Goal: Information Seeking & Learning: Learn about a topic

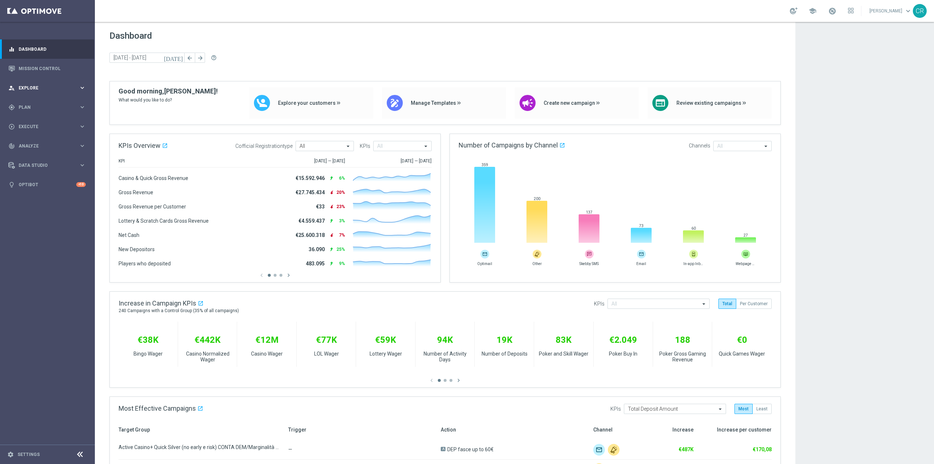
click at [25, 90] on div "person_search Explore" at bounding box center [43, 88] width 70 height 7
click at [33, 116] on link "Target Group Discovery" at bounding box center [47, 114] width 57 height 6
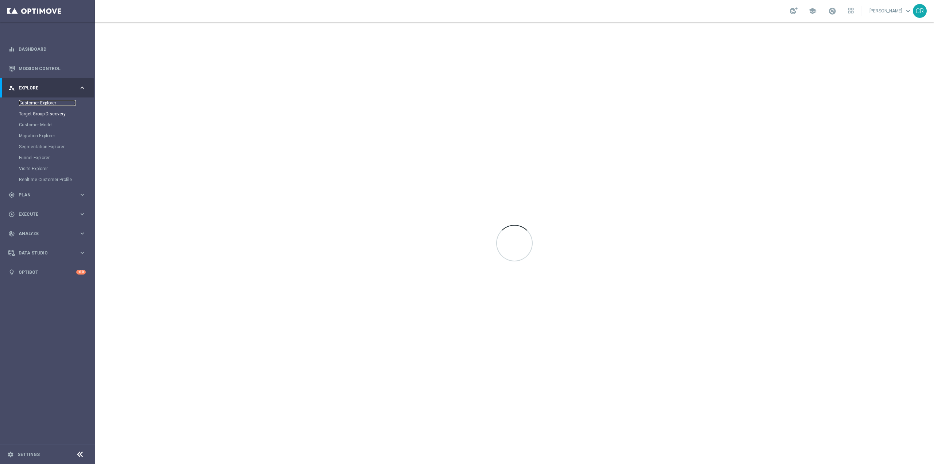
click at [33, 102] on link "Customer Explorer" at bounding box center [47, 103] width 57 height 6
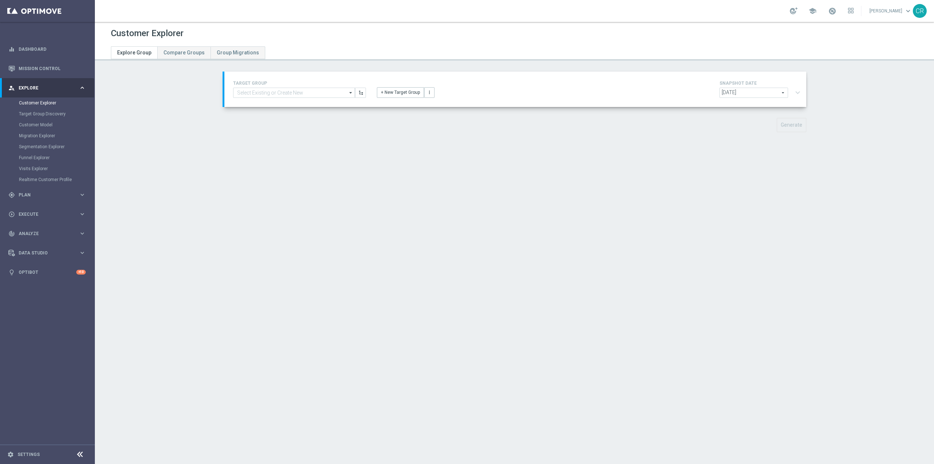
click at [782, 96] on span "2025-09-21" at bounding box center [754, 92] width 68 height 9
click at [871, 102] on section "TARGET GROUP arrow_drop_down Show Selected 0 of 5067 01.02 reminder 2701 BIANCO…" at bounding box center [515, 108] width 840 height 72
click at [795, 92] on div "2025-09-21 2025-09-21 arrow_drop_down search expand_more" at bounding box center [762, 94] width 84 height 12
click at [671, 84] on div "TARGET GROUP arrow_drop_down Show Selected 0 of 5067 01.02 reminder 2701 BIANCO…" at bounding box center [516, 89] width 576 height 21
click at [274, 93] on input at bounding box center [294, 93] width 122 height 10
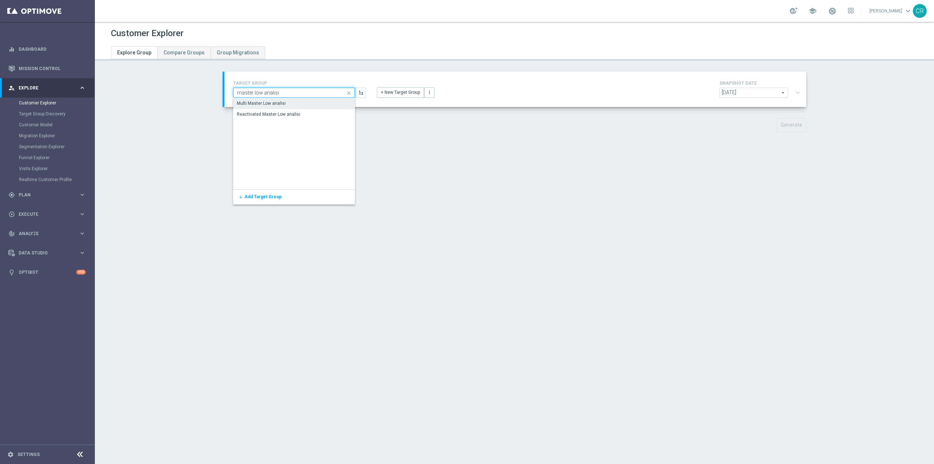
type input "master low analisi"
click at [296, 104] on div "Multi Master Low analisi" at bounding box center [294, 103] width 122 height 10
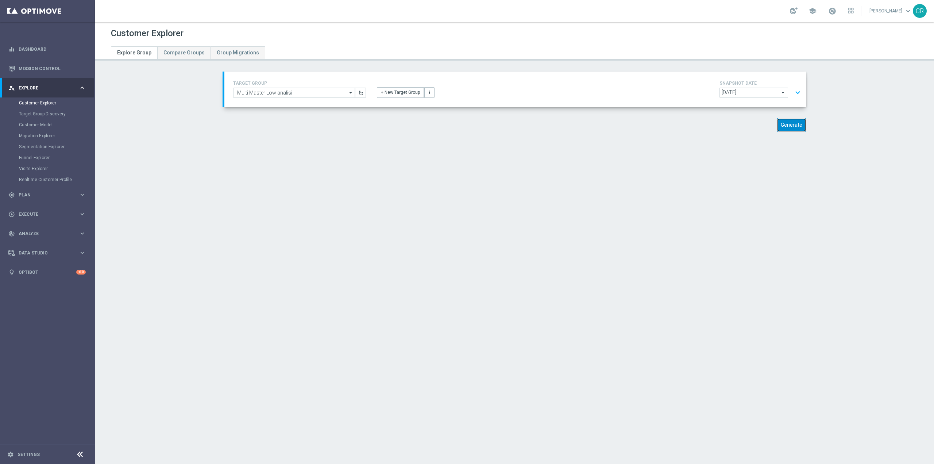
click at [795, 126] on button "Generate" at bounding box center [792, 125] width 30 height 14
click at [796, 94] on button "expand_more" at bounding box center [798, 93] width 11 height 14
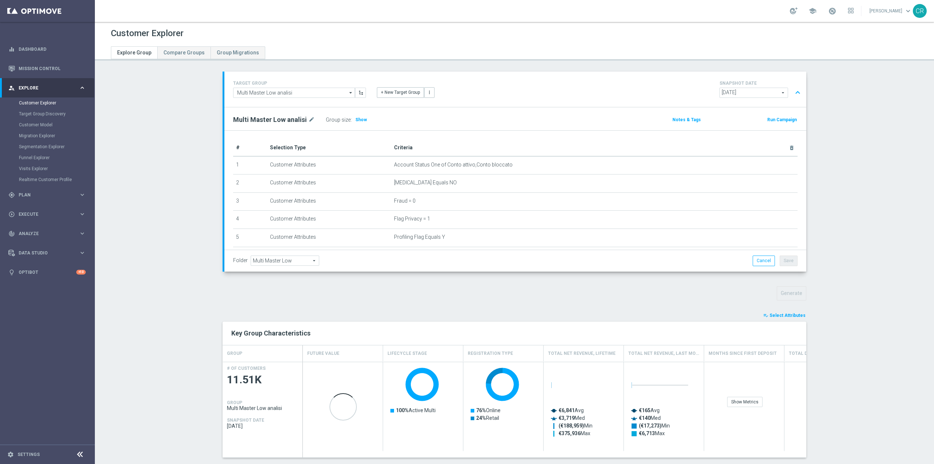
click at [793, 315] on span "Select Attributes" at bounding box center [788, 315] width 36 height 5
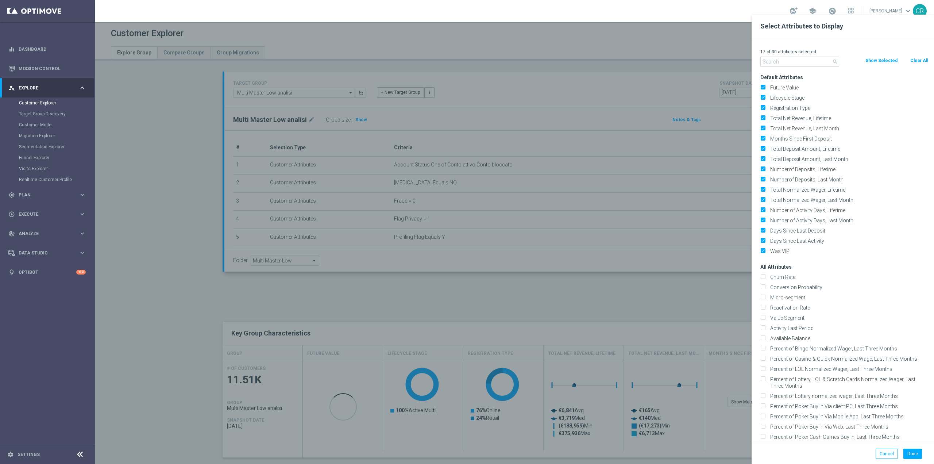
click at [914, 59] on button "Clear All" at bounding box center [919, 61] width 19 height 8
checkbox input "false"
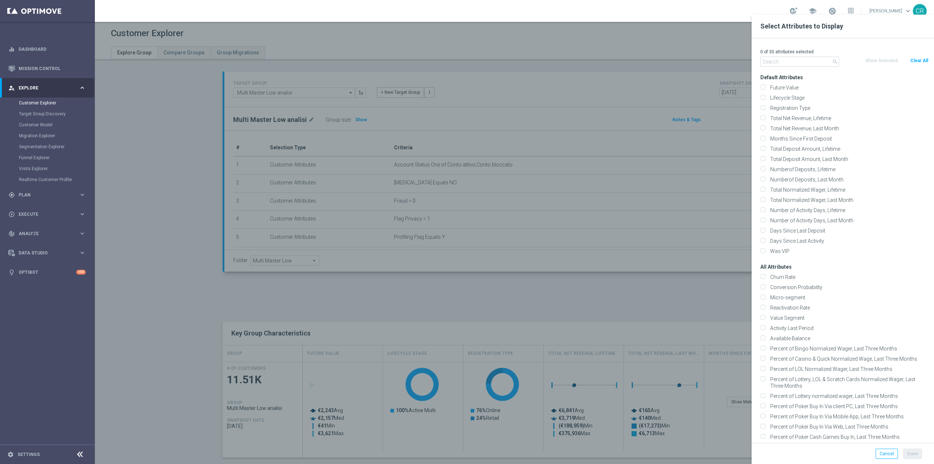
checkbox input "false"
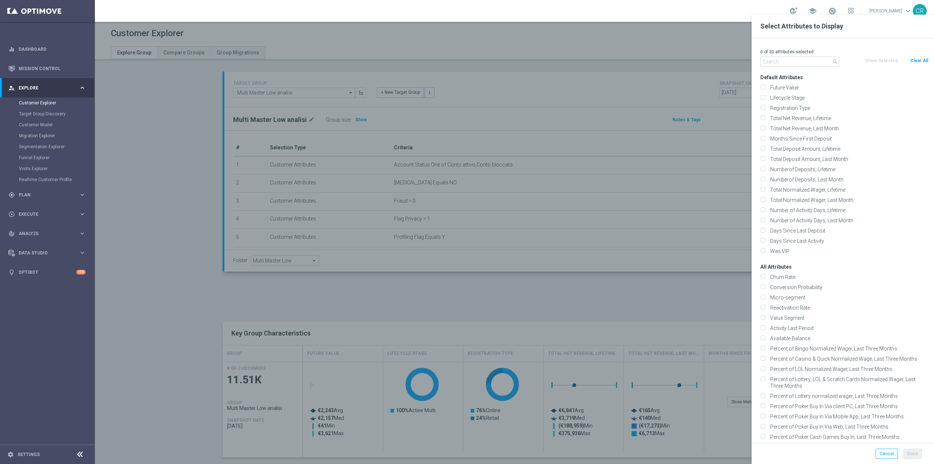
checkbox input "false"
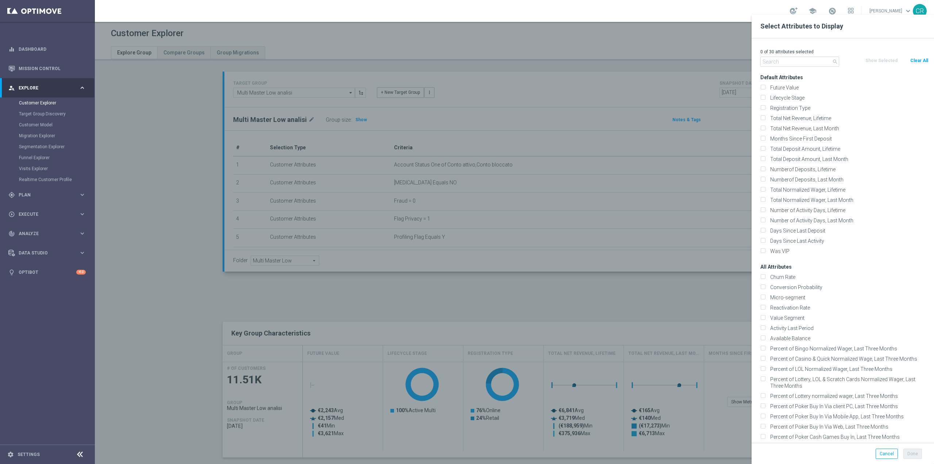
checkbox input "false"
click at [763, 98] on input "Lifecycle Stage" at bounding box center [763, 98] width 5 height 5
checkbox input "true"
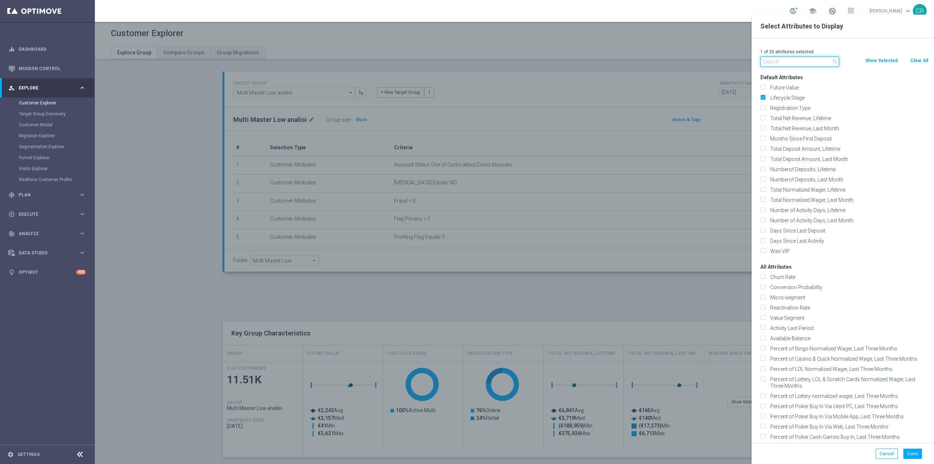
click at [780, 61] on input "text" at bounding box center [800, 62] width 79 height 10
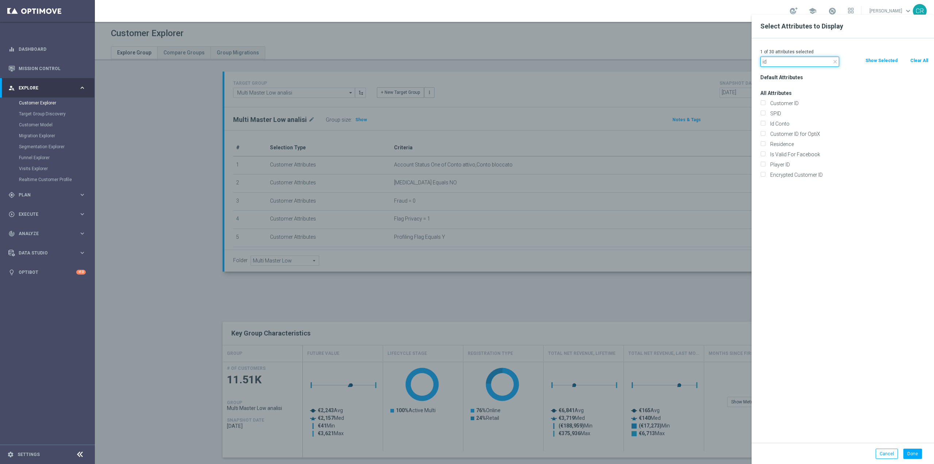
type input "id"
click at [760, 103] on div "Customer ID" at bounding box center [844, 103] width 179 height 10
click at [768, 104] on label "Customer ID" at bounding box center [848, 103] width 161 height 7
click at [765, 104] on input "Customer ID" at bounding box center [763, 104] width 5 height 5
checkbox input "true"
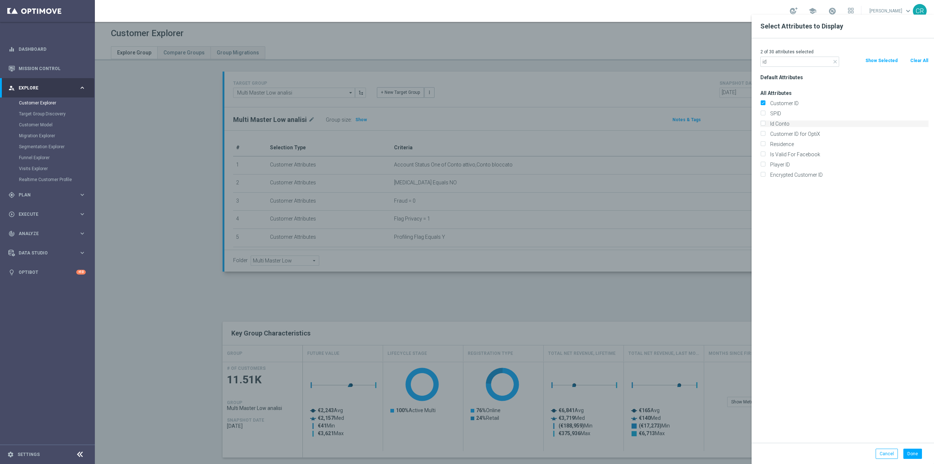
click at [765, 122] on input "Id Conto" at bounding box center [763, 124] width 5 height 5
checkbox input "true"
click at [920, 454] on button "Done" at bounding box center [913, 454] width 19 height 10
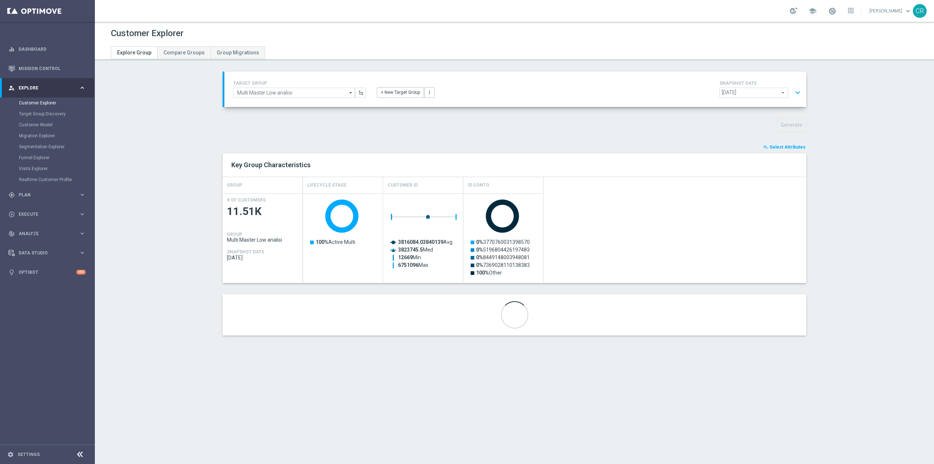
click at [795, 93] on button "expand_more" at bounding box center [798, 93] width 11 height 14
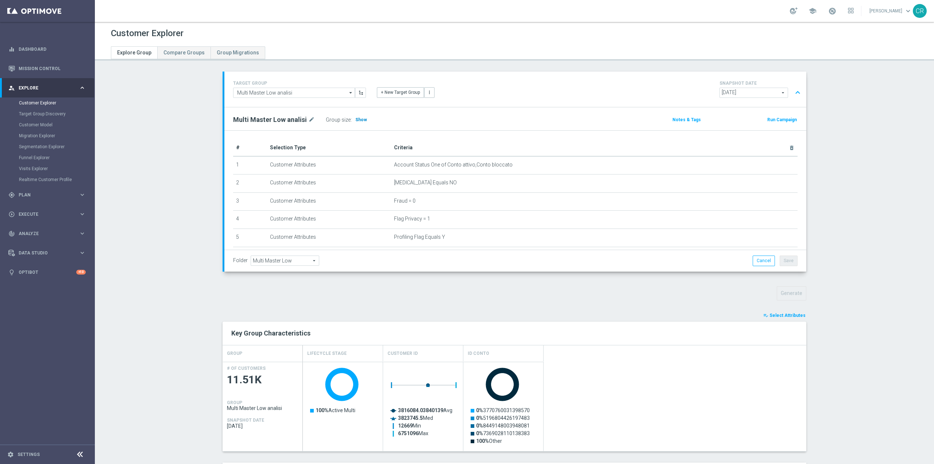
click at [356, 120] on span "Show" at bounding box center [362, 119] width 12 height 5
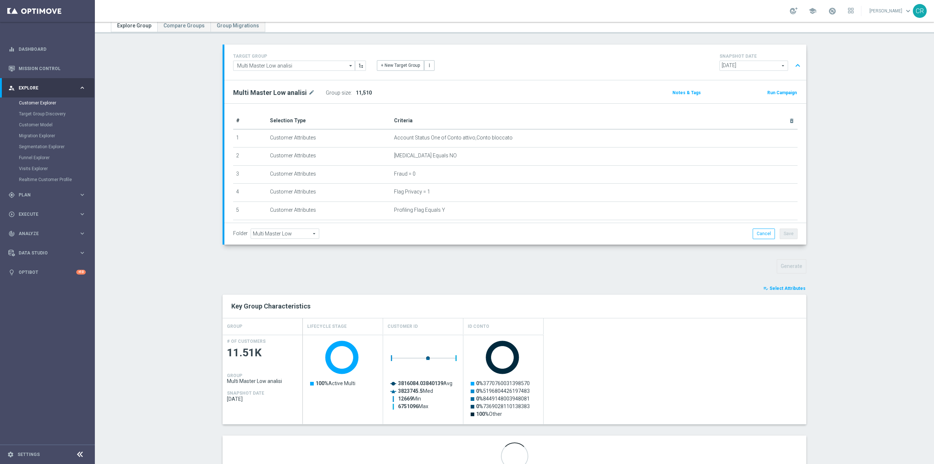
scroll to position [58, 0]
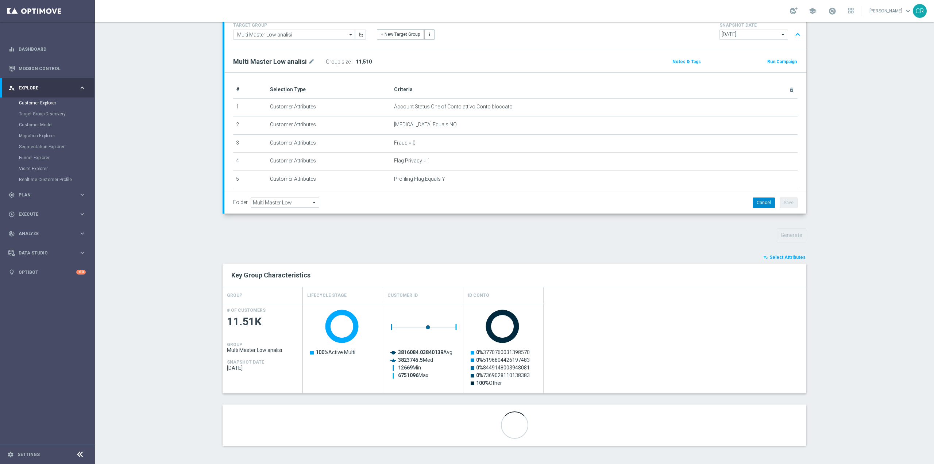
click at [765, 206] on button "Cancel" at bounding box center [764, 202] width 22 height 10
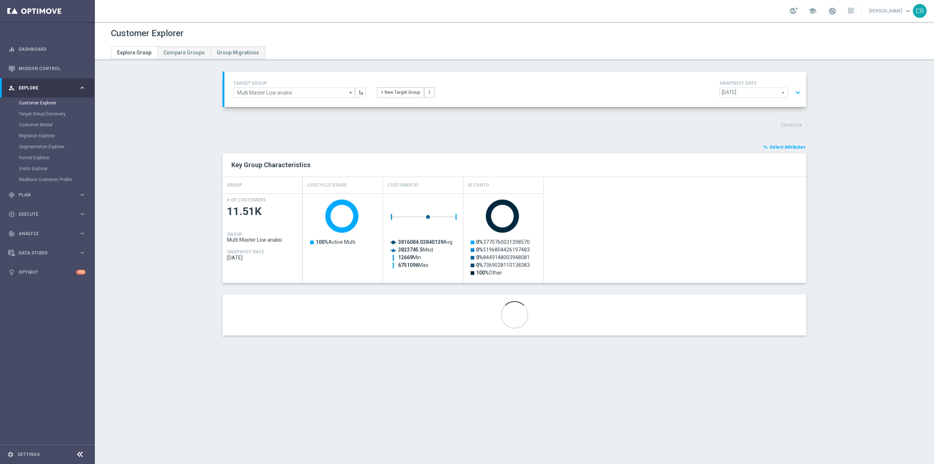
scroll to position [0, 0]
click at [795, 90] on button "expand_more" at bounding box center [798, 93] width 11 height 14
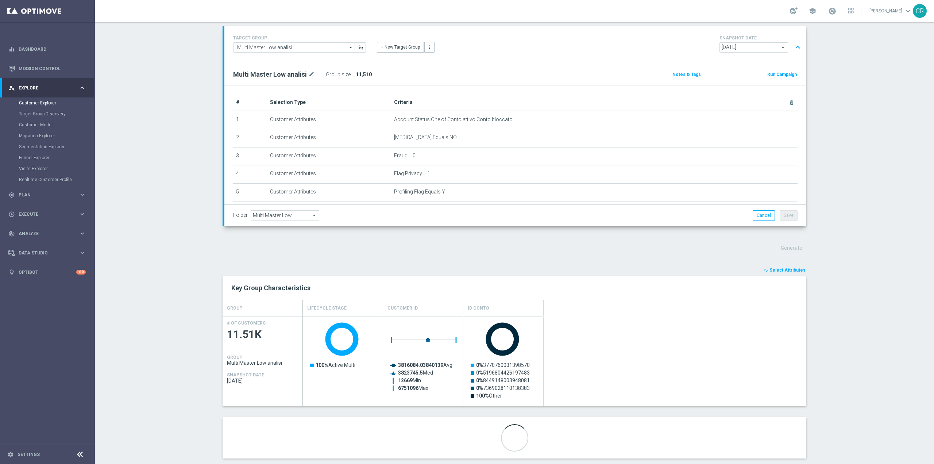
scroll to position [58, 0]
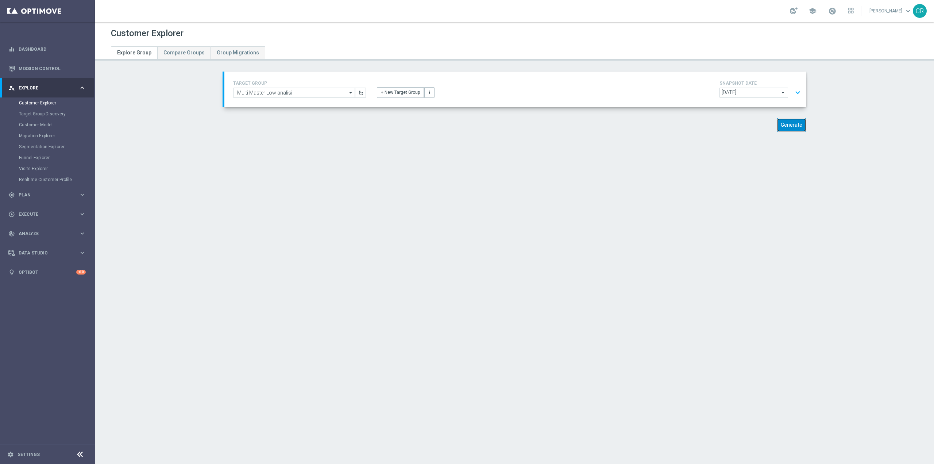
click at [797, 128] on button "Generate" at bounding box center [792, 125] width 30 height 14
click at [798, 91] on button "expand_more" at bounding box center [798, 93] width 11 height 14
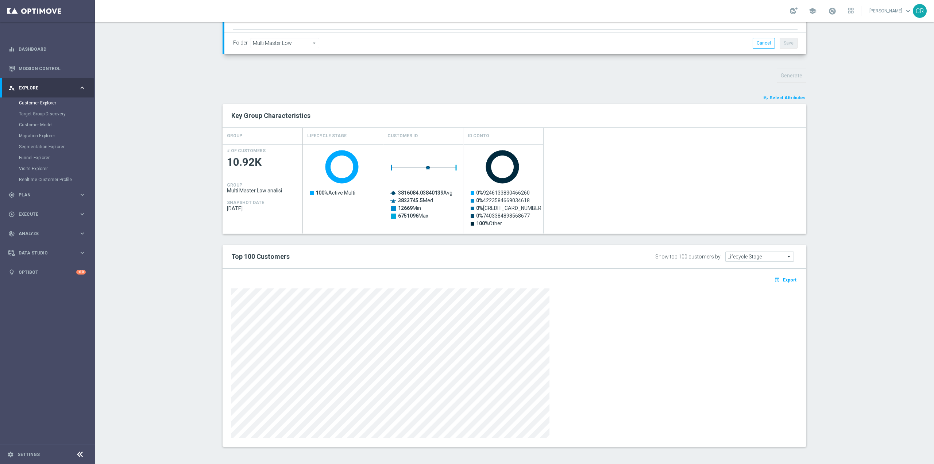
scroll to position [219, 0]
click at [784, 279] on span "Export" at bounding box center [790, 278] width 14 height 5
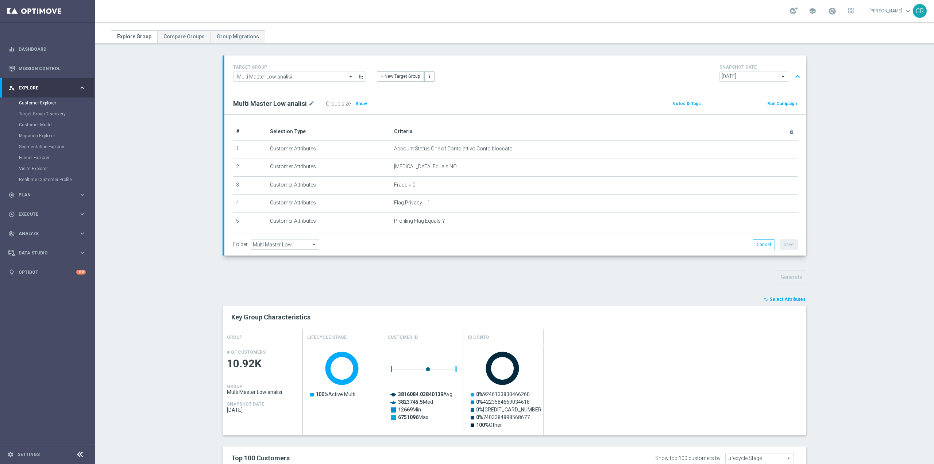
scroll to position [0, 0]
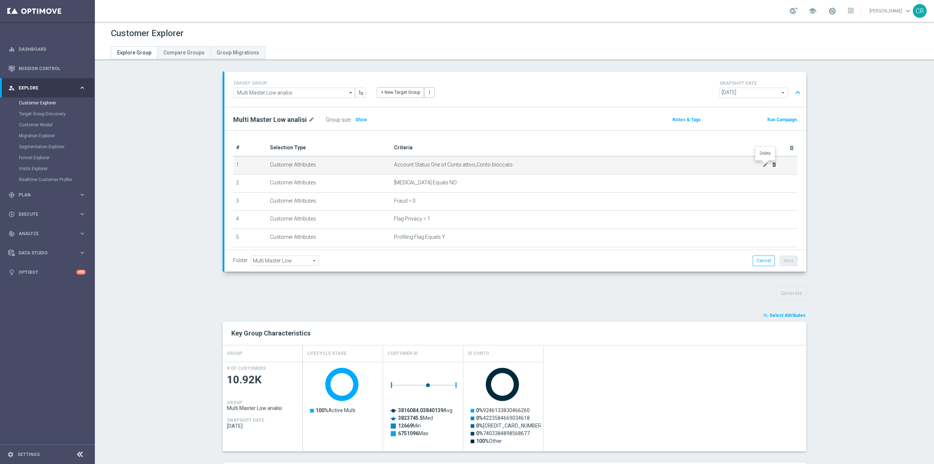
click at [772, 164] on icon "delete_forever" at bounding box center [775, 165] width 6 height 6
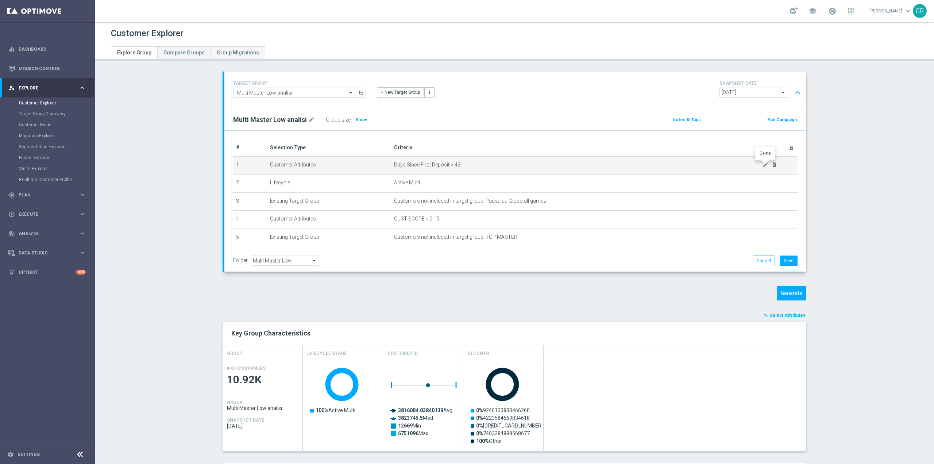
click at [772, 164] on icon "delete_forever" at bounding box center [775, 165] width 6 height 6
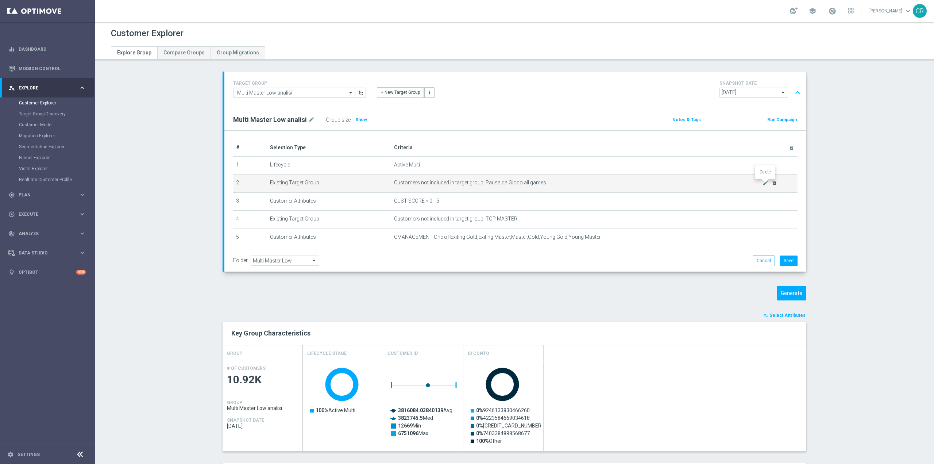
click at [772, 181] on icon "delete_forever" at bounding box center [775, 183] width 6 height 6
click at [772, 182] on icon "delete_forever" at bounding box center [775, 183] width 6 height 6
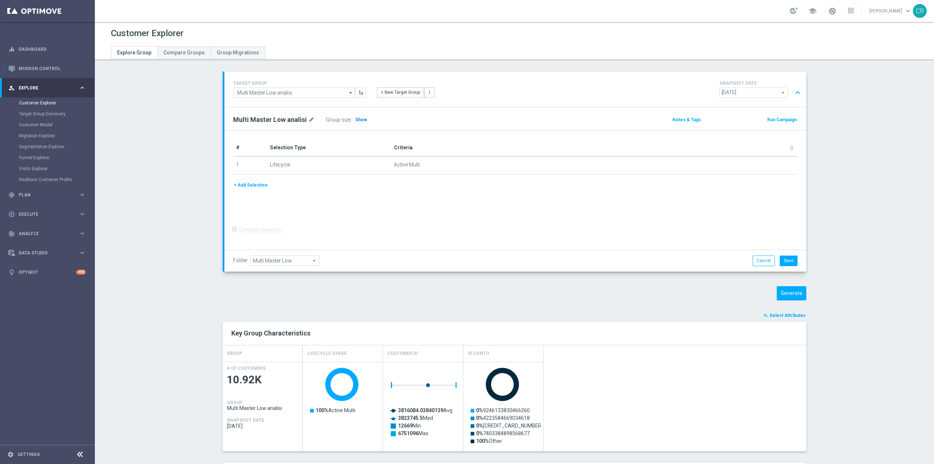
click at [357, 119] on span "Show" at bounding box center [362, 119] width 12 height 5
drag, startPoint x: 352, startPoint y: 119, endPoint x: 370, endPoint y: 119, distance: 18.3
click at [370, 119] on h3 "207,857" at bounding box center [365, 119] width 21 height 9
copy span "207,857"
click at [298, 93] on input "Multi Master Low analisi" at bounding box center [294, 93] width 122 height 10
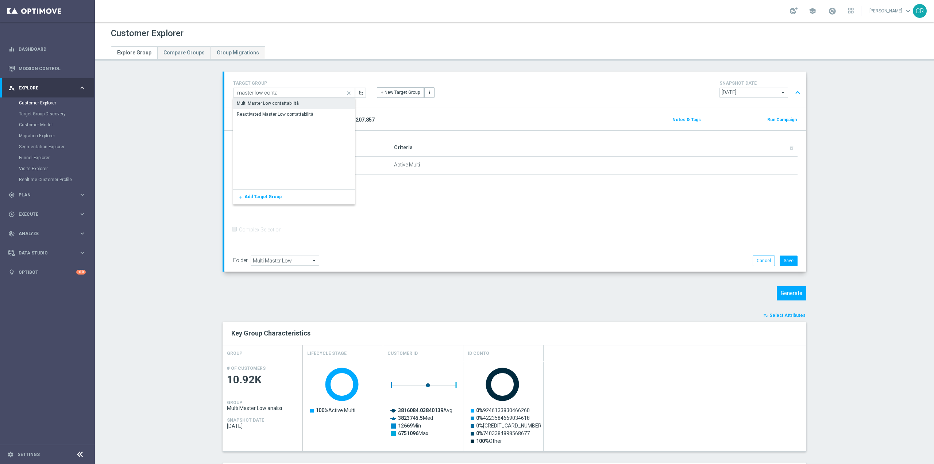
click at [297, 105] on div "Multi Master Low contattabilità" at bounding box center [294, 103] width 122 height 10
type input "Multi Master Low contattabilità"
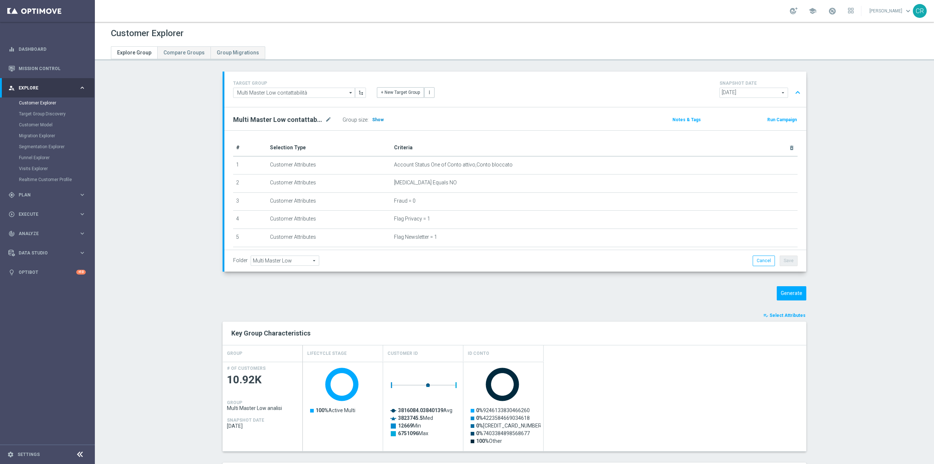
click at [375, 116] on h3 "Show" at bounding box center [378, 120] width 13 height 8
click at [311, 91] on input "Multi Master Low contattabilità" at bounding box center [294, 93] width 122 height 10
click at [298, 115] on div "Reactivated Master Low analisi" at bounding box center [294, 114] width 122 height 10
type input "Reactivated Master Low analisi"
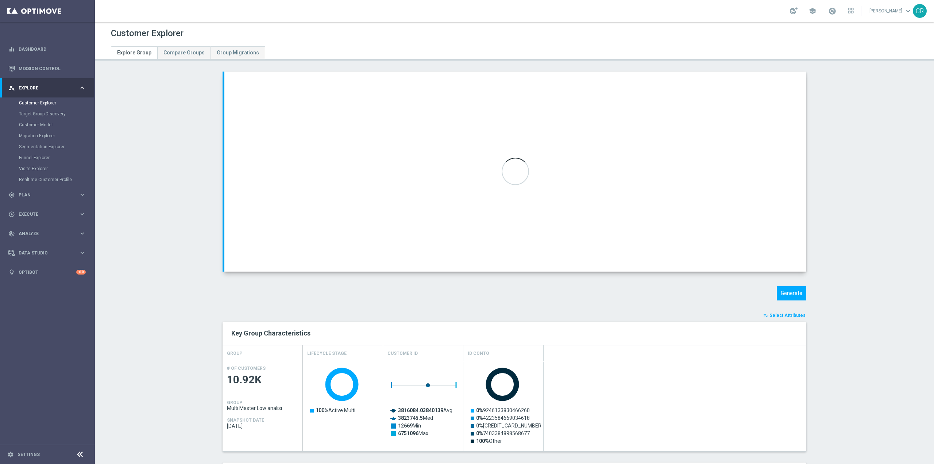
type input "Reactivated Master Low"
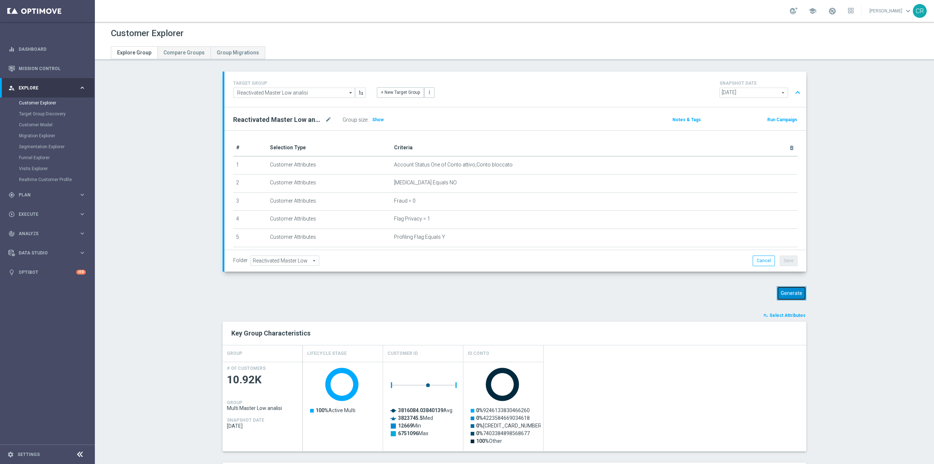
click at [781, 288] on button "Generate" at bounding box center [792, 293] width 30 height 14
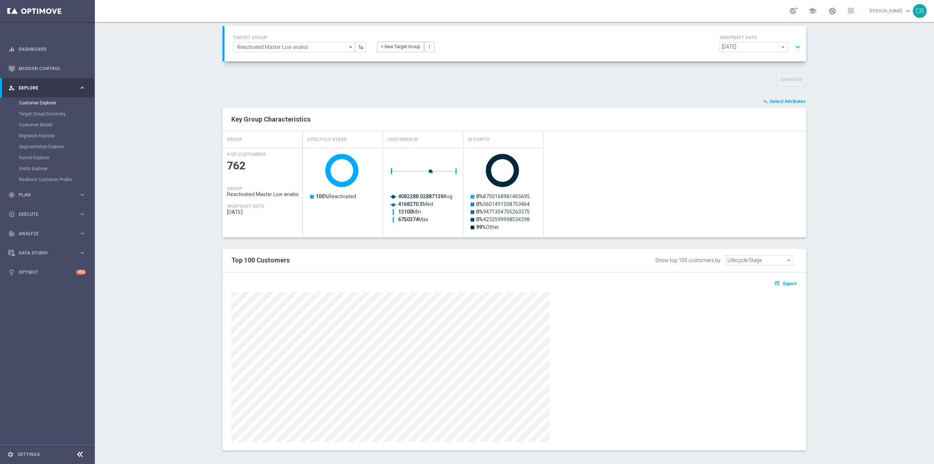
scroll to position [50, 0]
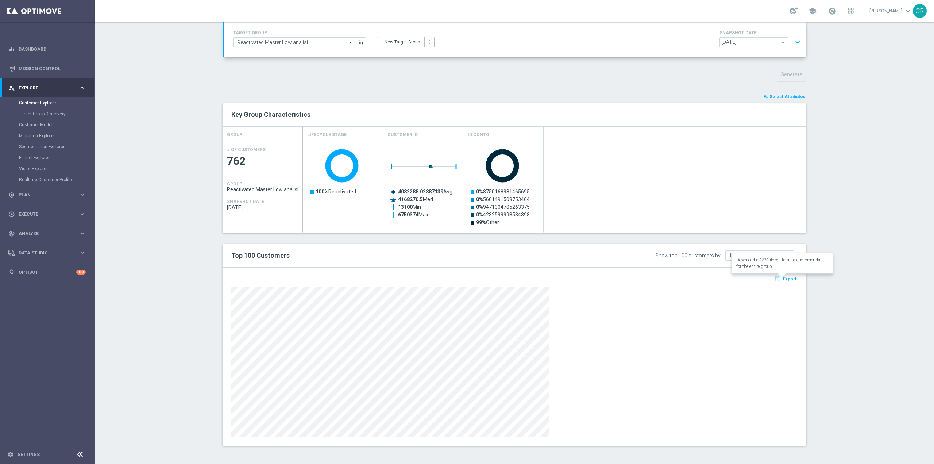
click at [790, 280] on span "Export" at bounding box center [790, 278] width 14 height 5
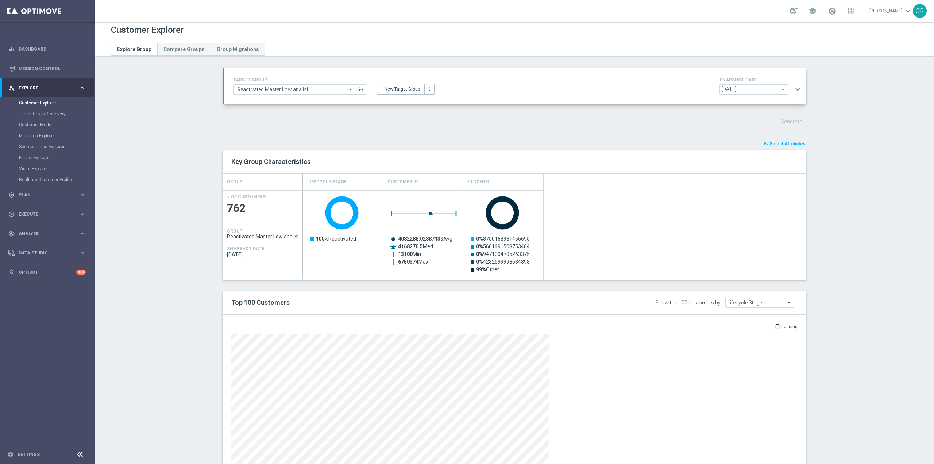
scroll to position [0, 0]
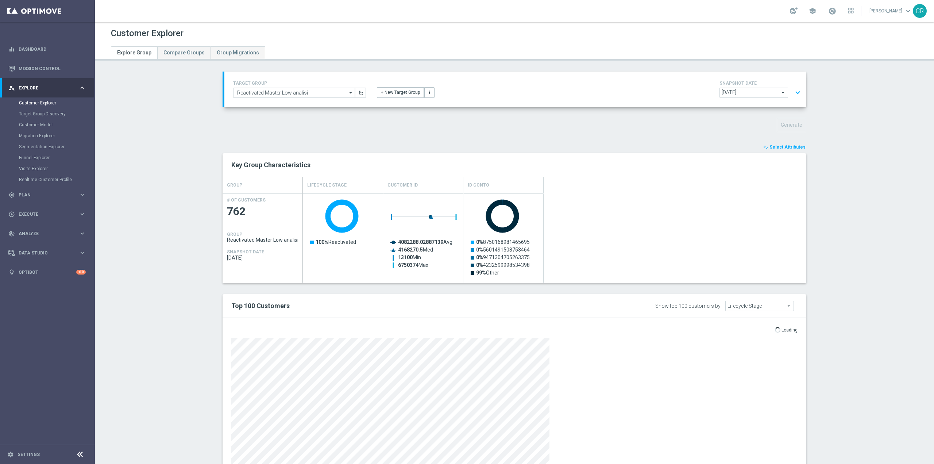
click at [795, 94] on button "expand_more" at bounding box center [798, 93] width 11 height 14
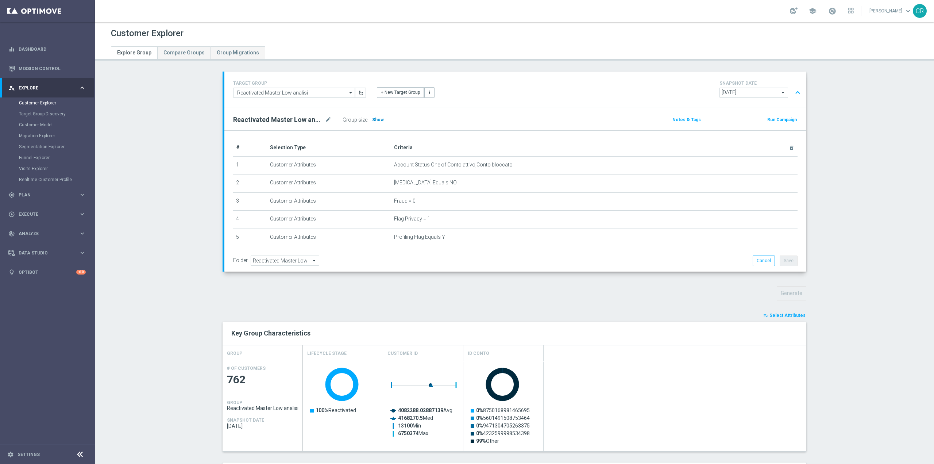
click at [376, 117] on span "Show" at bounding box center [378, 119] width 12 height 5
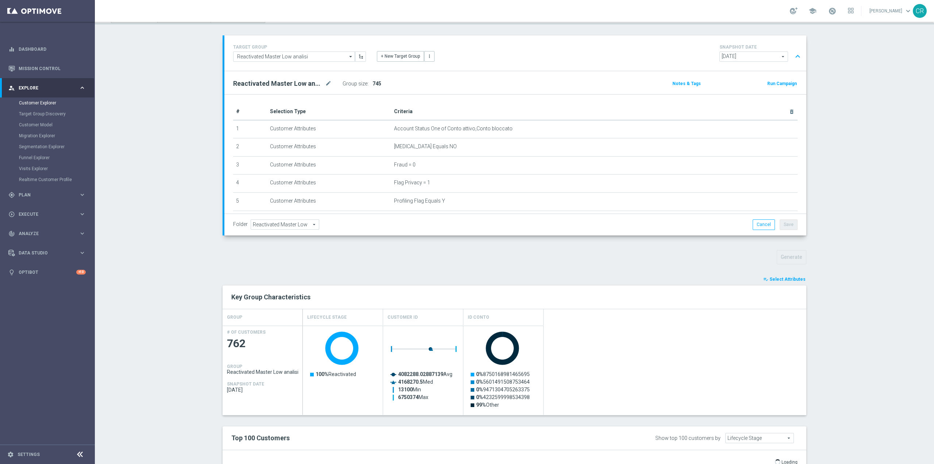
scroll to position [22, 0]
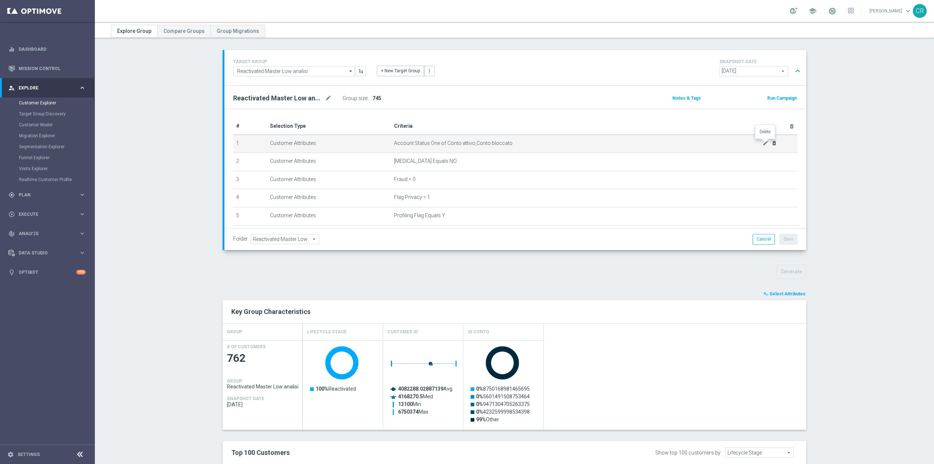
click at [772, 144] on icon "delete_forever" at bounding box center [775, 143] width 6 height 6
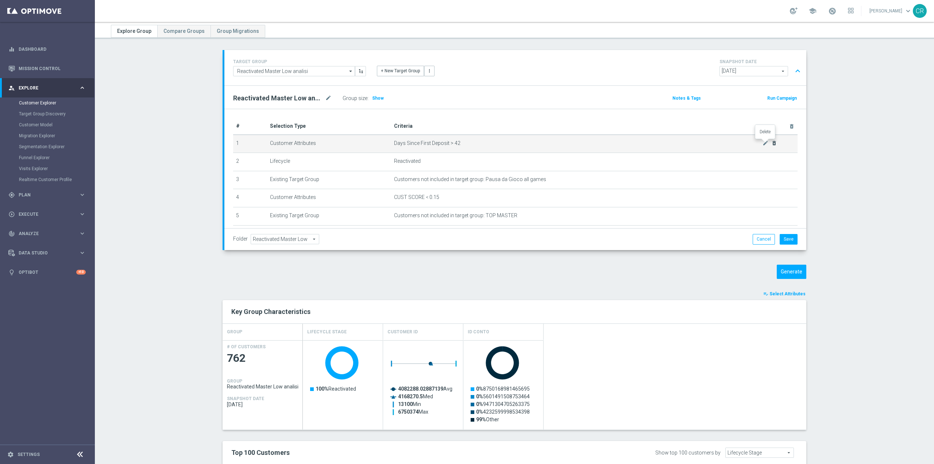
click at [772, 144] on icon "delete_forever" at bounding box center [775, 143] width 6 height 6
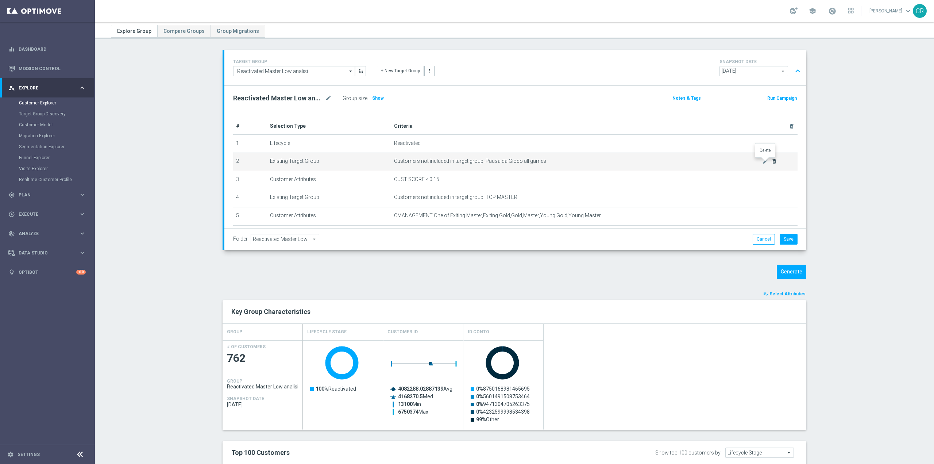
click at [772, 162] on icon "delete_forever" at bounding box center [775, 161] width 6 height 6
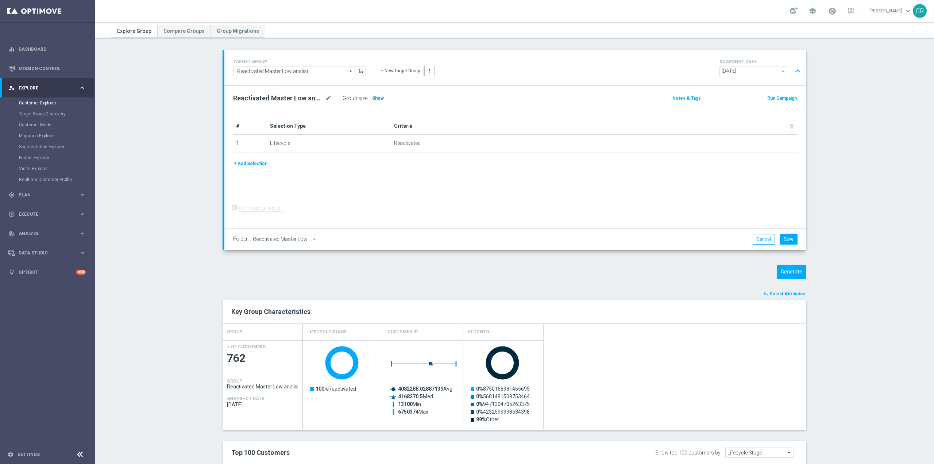
click at [375, 97] on span "Show" at bounding box center [378, 98] width 12 height 5
click at [321, 73] on input "Reactivated Master Low analisi" at bounding box center [294, 71] width 122 height 10
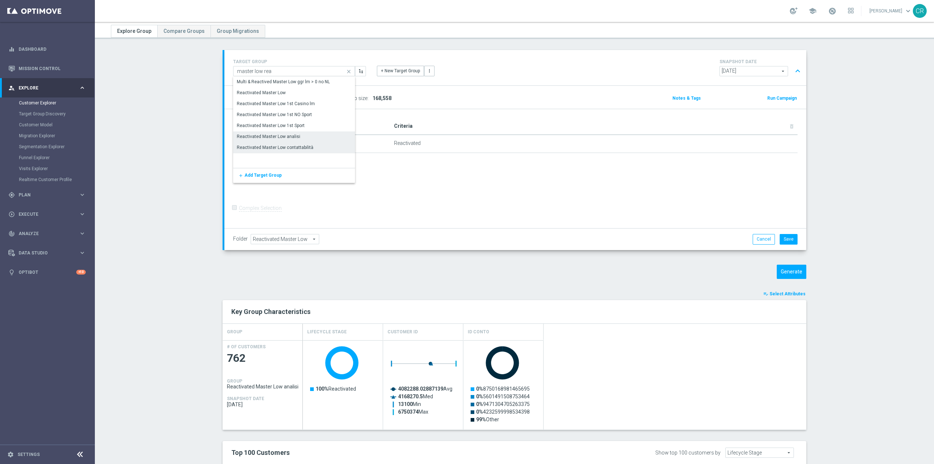
click at [299, 145] on div "Reactivated Master Low contattabilità" at bounding box center [275, 147] width 77 height 7
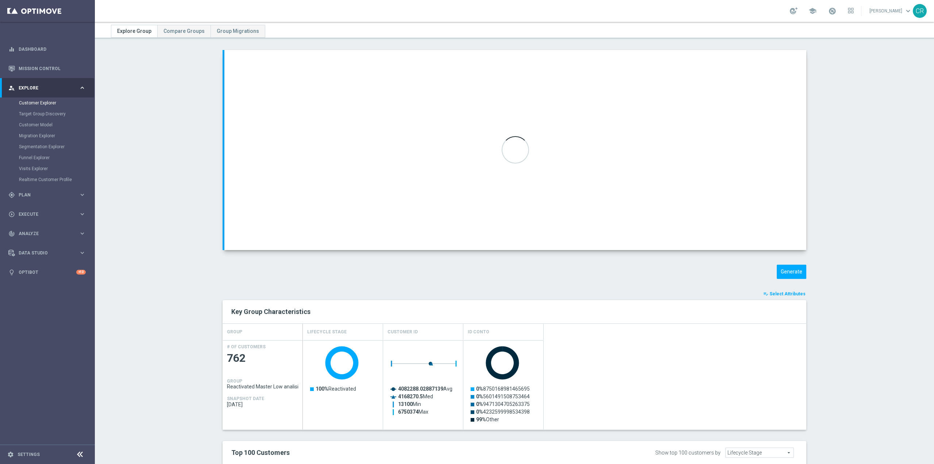
type input "Reactivated Master Low contattabilità"
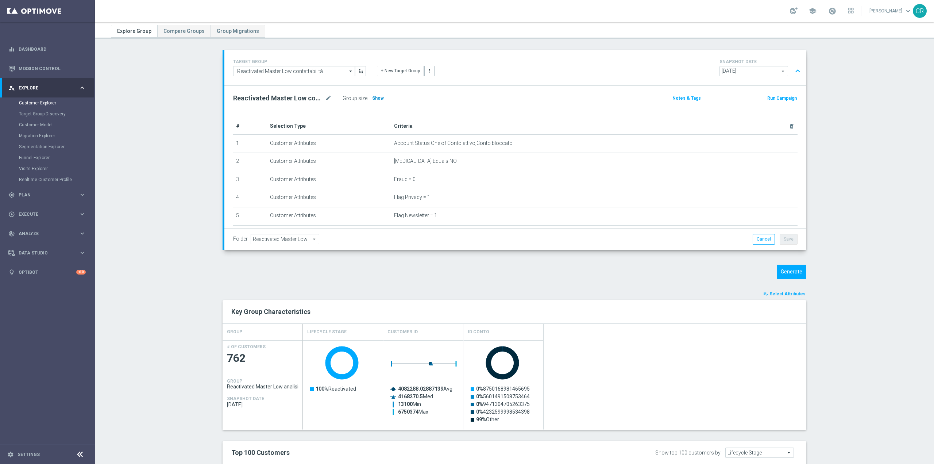
click at [377, 100] on span "Show" at bounding box center [378, 98] width 12 height 5
click at [29, 68] on link "Mission Control" at bounding box center [52, 68] width 67 height 19
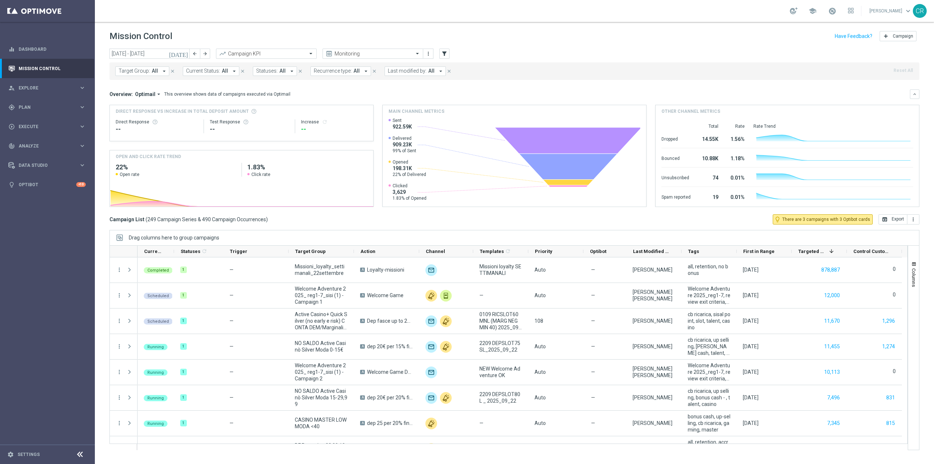
click at [187, 54] on icon "[DATE]" at bounding box center [179, 53] width 20 height 7
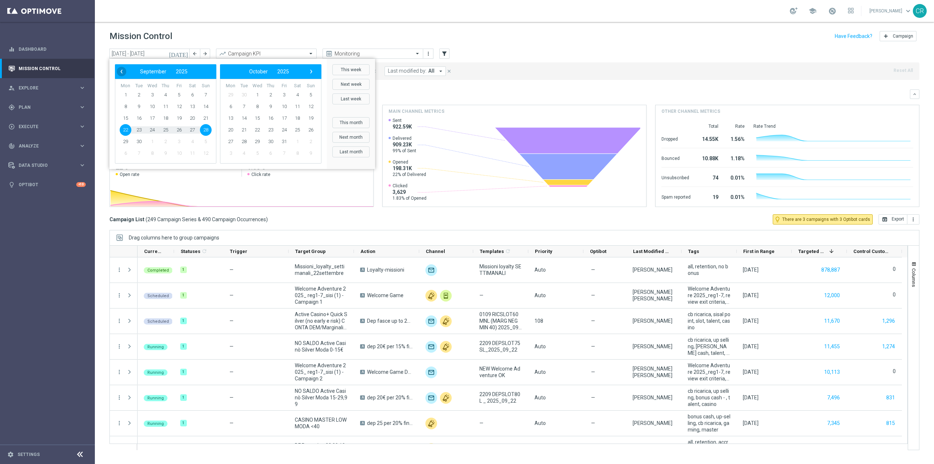
click at [122, 70] on span "‹" at bounding box center [121, 71] width 9 height 9
click at [164, 132] on span "21" at bounding box center [166, 130] width 12 height 12
click at [205, 130] on span "24" at bounding box center [206, 130] width 12 height 12
type input "21 Aug 2025 - 24 Aug 2025"
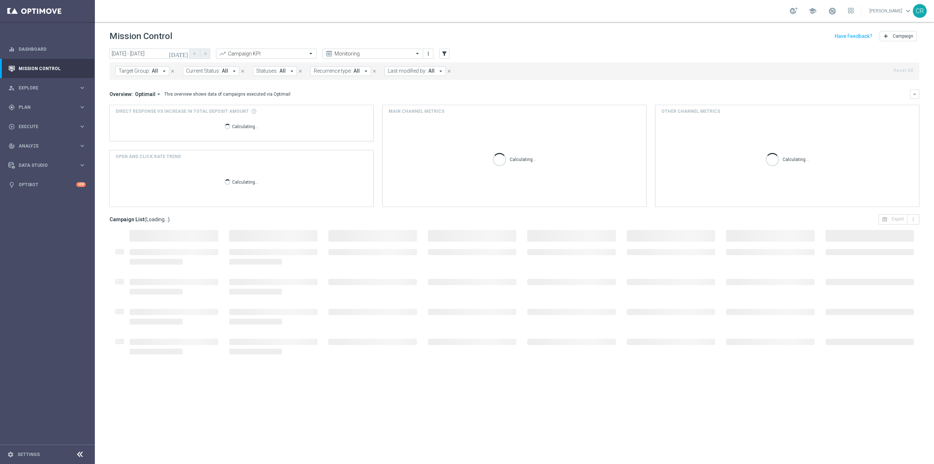
click at [130, 68] on span "Target Group:" at bounding box center [134, 71] width 31 height 6
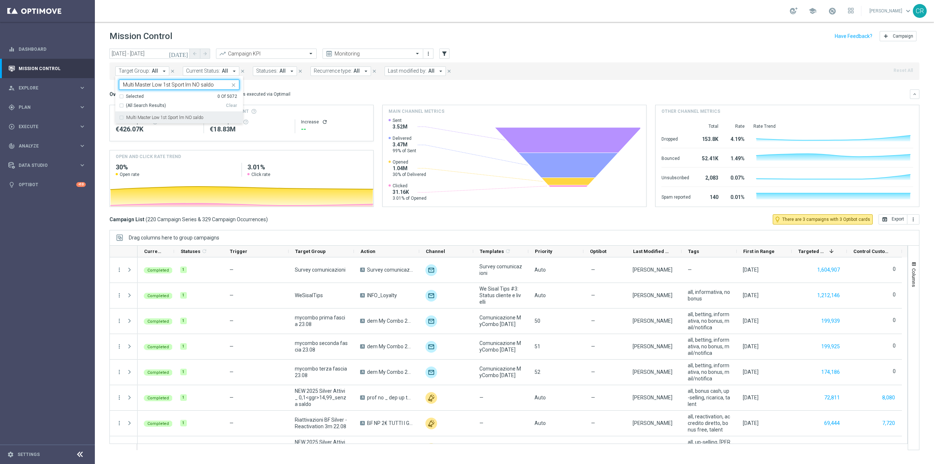
click at [146, 116] on label "Multi Master Low 1st Sport lm NO saldo" at bounding box center [164, 117] width 77 height 4
type input "Multi Master Low 1st Sport lm NO saldo"
click at [354, 95] on div "Overview: Optimail arrow_drop_down This overview shows data of campaigns execut…" at bounding box center [510, 94] width 801 height 7
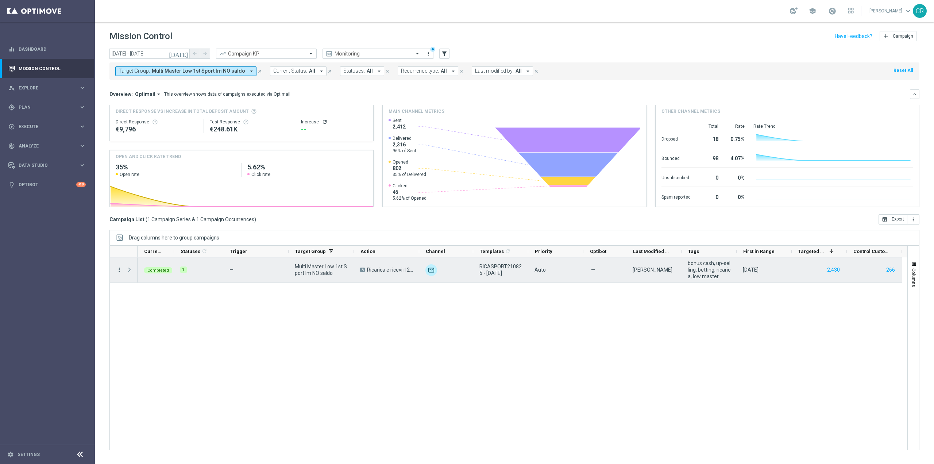
click at [120, 268] on icon "more_vert" at bounding box center [119, 269] width 7 height 7
click at [137, 314] on span "Go to Campaign Analysis" at bounding box center [160, 314] width 52 height 5
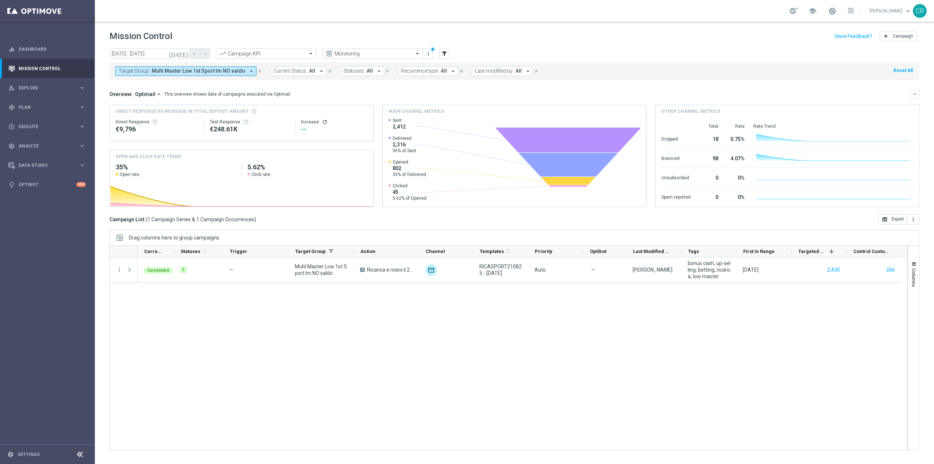
click at [218, 71] on span "Multi Master Low 1st Sport lm NO saldo" at bounding box center [198, 71] width 93 height 6
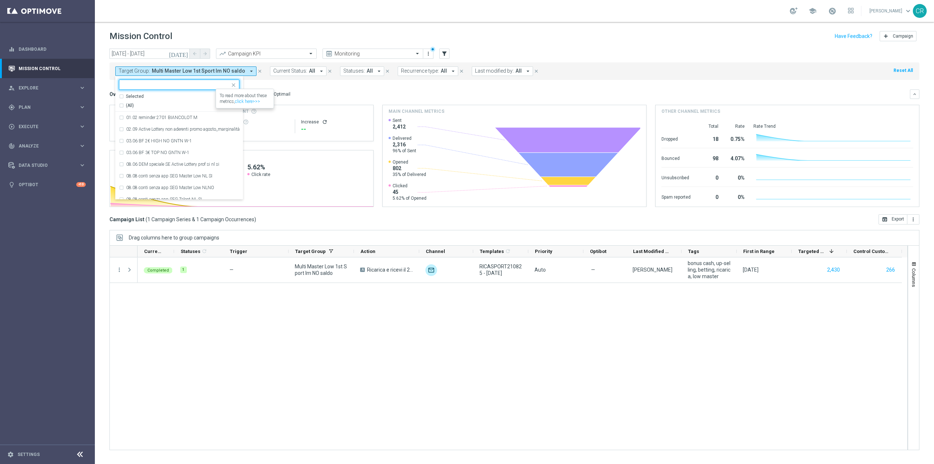
click at [208, 103] on div "(All)" at bounding box center [172, 106] width 107 height 6
click at [0, 0] on div "Clear" at bounding box center [0, 0] width 0 height 0
click at [220, 82] on input "text" at bounding box center [176, 85] width 107 height 6
paste input "Reactivated Master Low"
click at [122, 116] on div "Reactivated Master Low" at bounding box center [179, 118] width 120 height 12
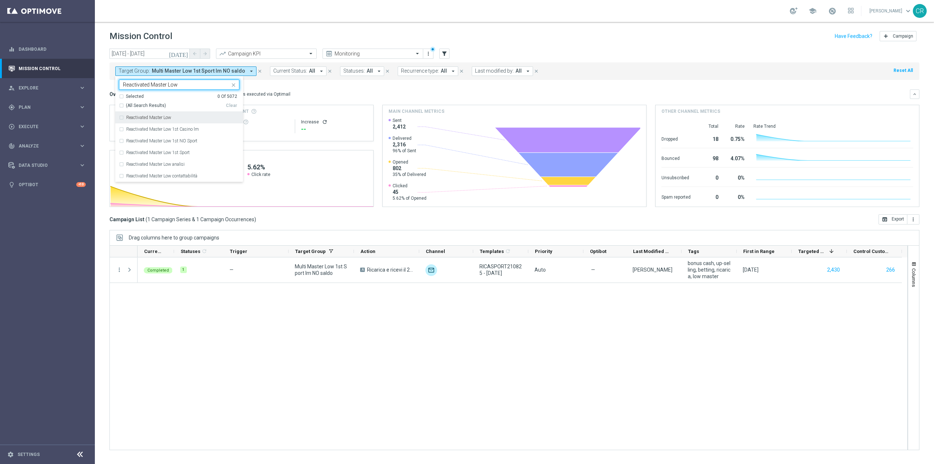
type input "Reactivated Master Low"
click at [303, 89] on div "Overview: Optimail arrow_drop_down This overview shows data of campaigns execut…" at bounding box center [515, 93] width 810 height 9
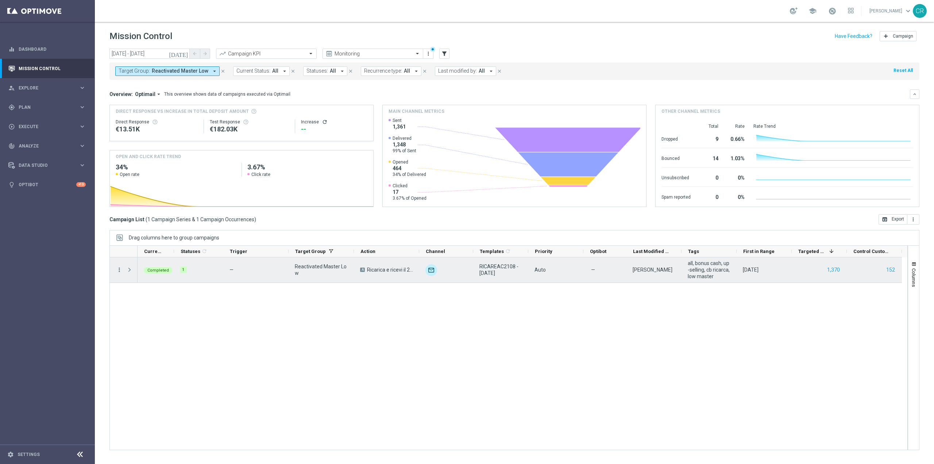
click at [117, 270] on icon "more_vert" at bounding box center [119, 269] width 7 height 7
click at [158, 315] on span "Go to Campaign Analysis" at bounding box center [160, 314] width 52 height 5
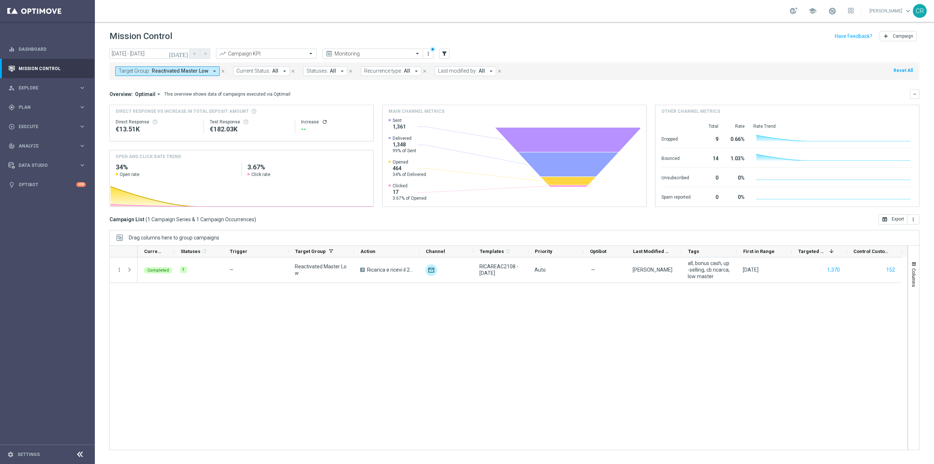
click at [194, 72] on span "Reactivated Master Low" at bounding box center [180, 71] width 57 height 6
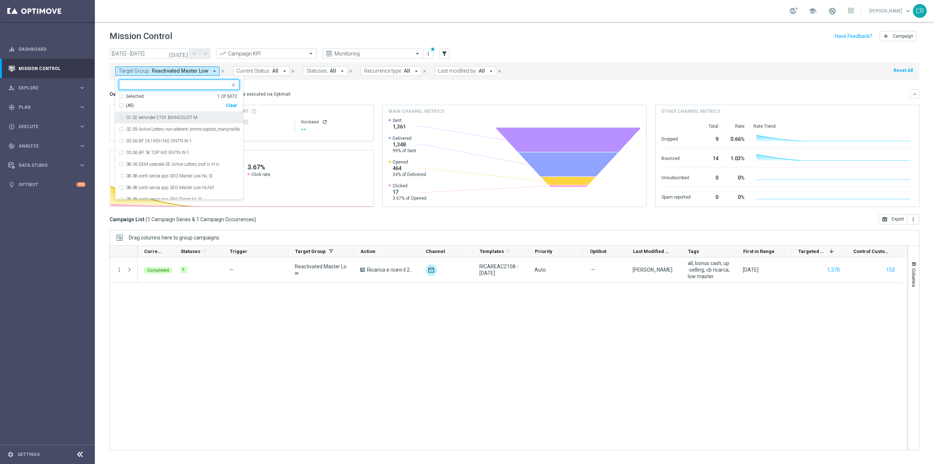
click at [0, 0] on div "Clear" at bounding box center [0, 0] width 0 height 0
click at [206, 82] on input "text" at bounding box center [176, 85] width 107 height 6
paste input "Multi Talent ggr nb lm > 0 1st NO Sport"
click at [122, 119] on div "Multi Talent ggr nb lm > 0 1st NO Sport lm NO saldo" at bounding box center [179, 118] width 120 height 12
type input "Multi Talent ggr nb lm > 0 1st NO Sport"
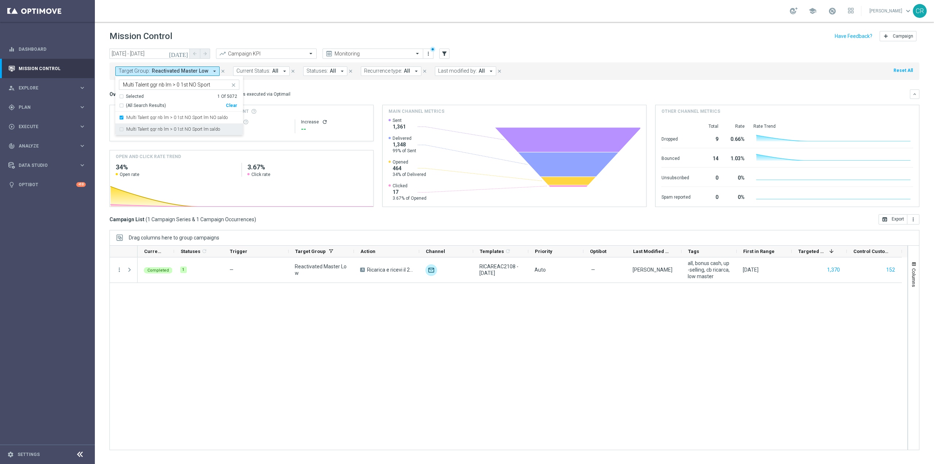
click at [121, 130] on div "Multi Talent ggr nb lm > 0 1st NO Sport lm saldo" at bounding box center [179, 129] width 120 height 12
click at [305, 99] on div "Overview: Optimail arrow_drop_down This overview shows data of campaigns execut…" at bounding box center [515, 93] width 810 height 9
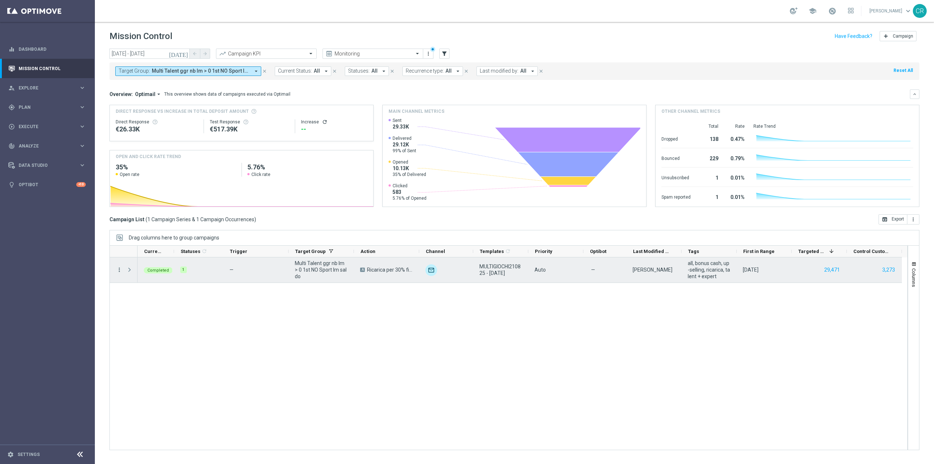
click at [121, 270] on icon "more_vert" at bounding box center [119, 269] width 7 height 7
click at [160, 315] on span "Go to Campaign Analysis" at bounding box center [160, 314] width 52 height 5
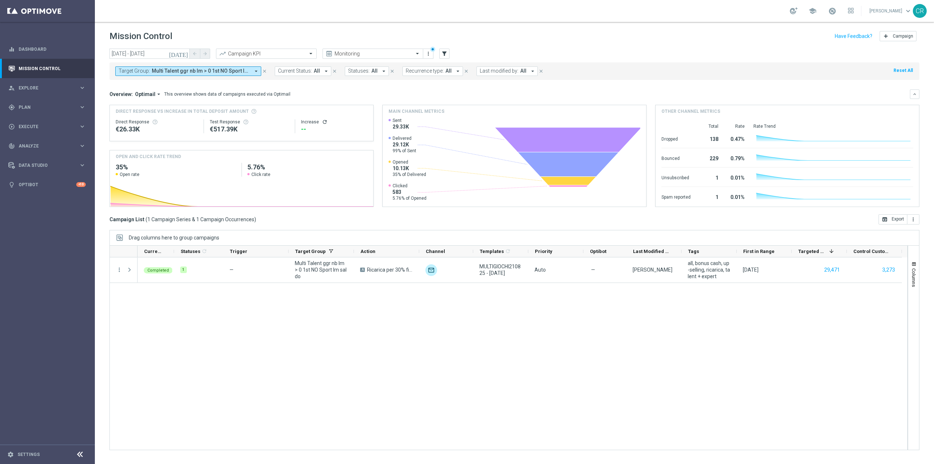
click at [187, 52] on icon "[DATE]" at bounding box center [179, 53] width 20 height 7
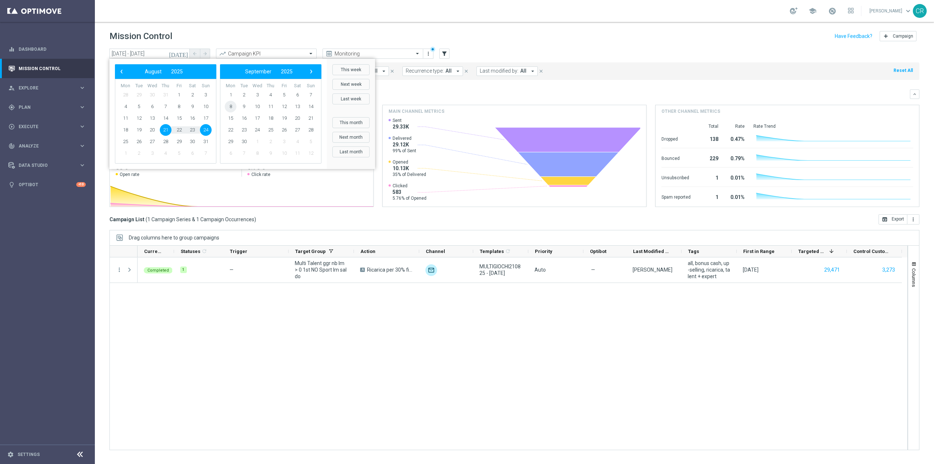
click at [226, 106] on span "8" at bounding box center [231, 107] width 12 height 12
click at [349, 38] on div "Mission Control add Campaign" at bounding box center [515, 36] width 810 height 14
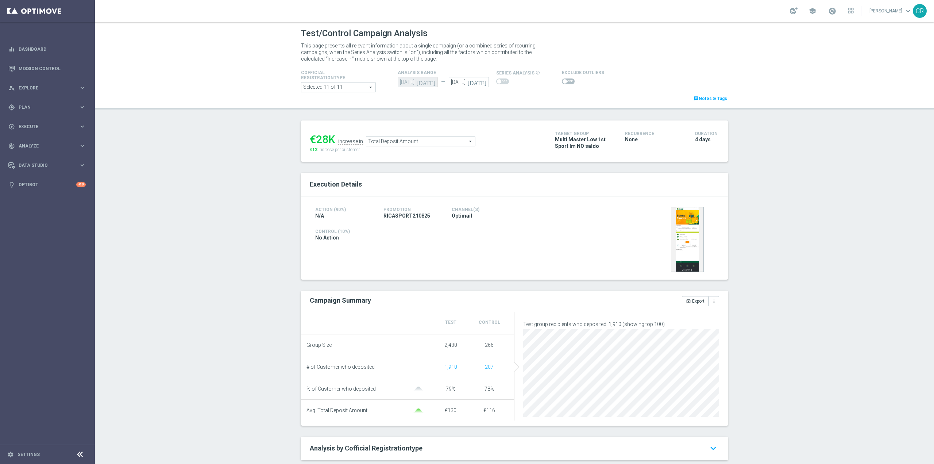
scroll to position [110, 0]
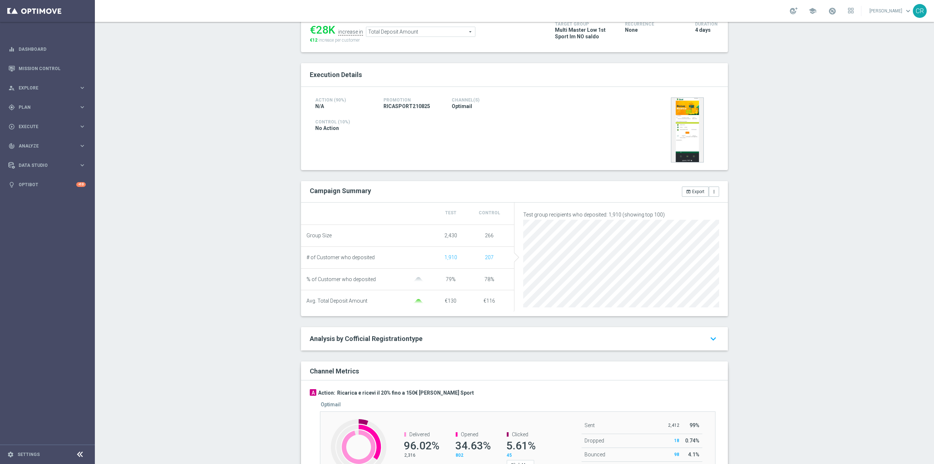
click at [435, 32] on span "Total Deposit Amount" at bounding box center [420, 31] width 109 height 9
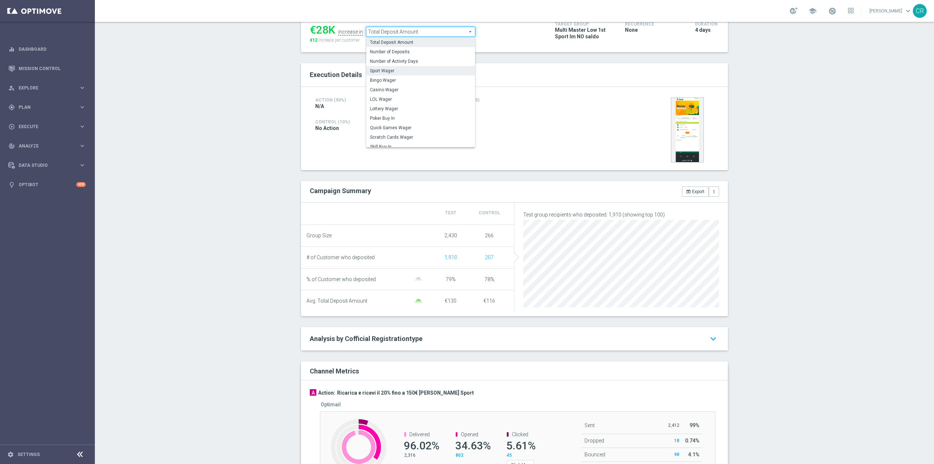
click at [412, 66] on label "Sport Wager" at bounding box center [420, 70] width 109 height 9
type input "Sport Wager"
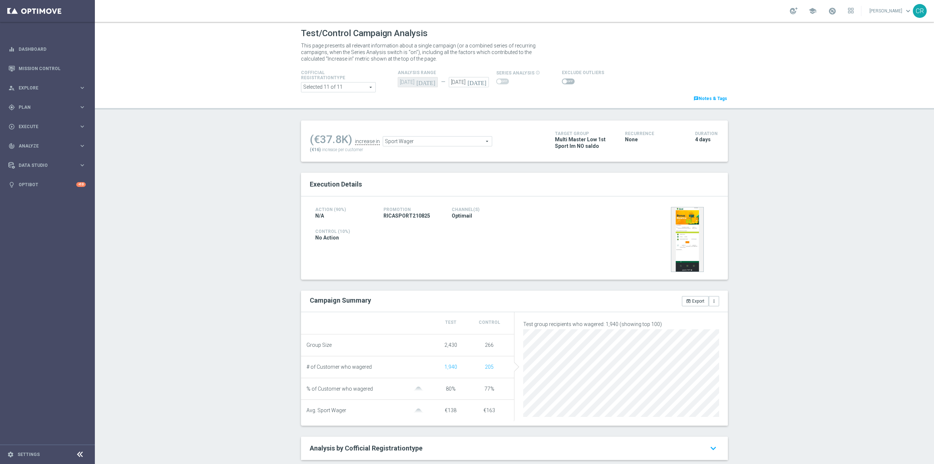
click at [562, 80] on span at bounding box center [568, 81] width 13 height 6
click at [562, 80] on input "checkbox" at bounding box center [568, 81] width 13 height 6
click at [458, 141] on span "Sport Wager" at bounding box center [429, 142] width 109 height 9
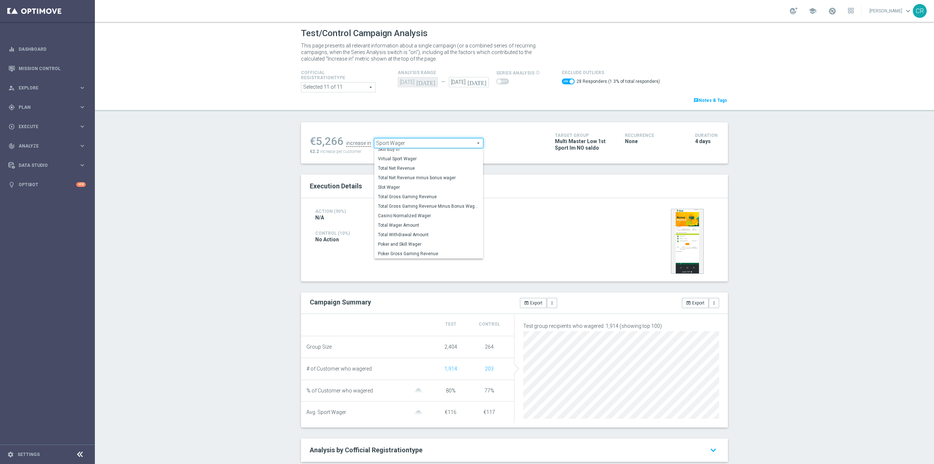
scroll to position [110, 0]
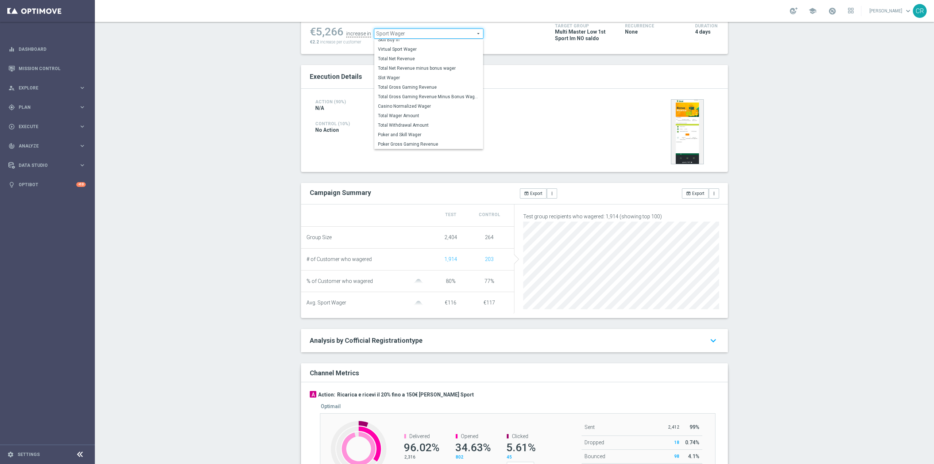
click at [421, 117] on span "Total Wager Amount" at bounding box center [428, 116] width 101 height 6
checkbox input "false"
type input "Total Wager Amount"
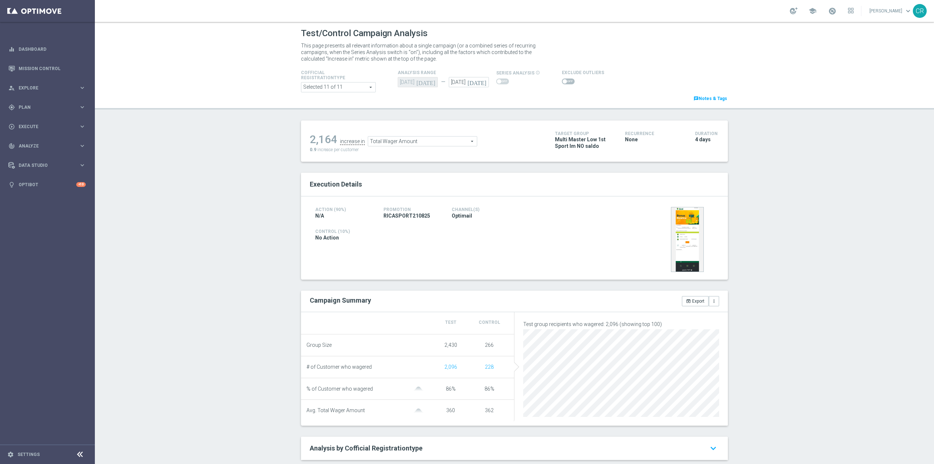
click at [440, 138] on span "Total Wager Amount" at bounding box center [422, 141] width 109 height 9
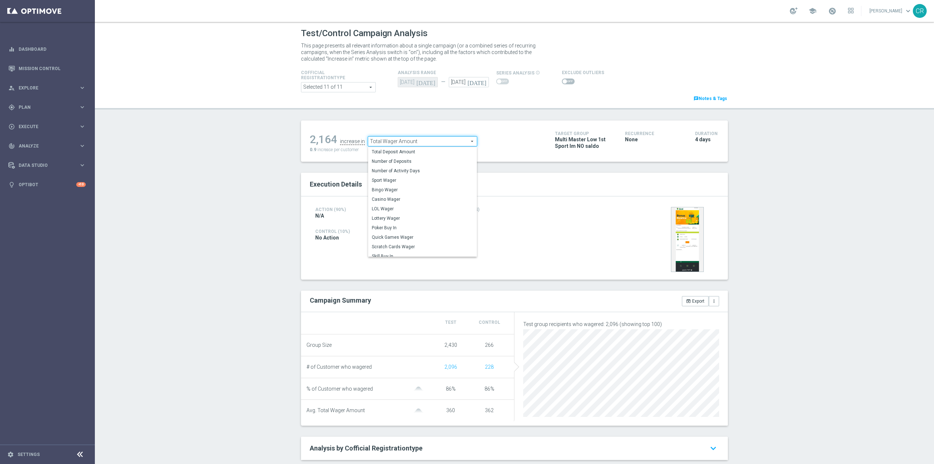
click at [193, 88] on header "Test/Control Campaign Analysis This page presents all relevant information abou…" at bounding box center [515, 66] width 840 height 88
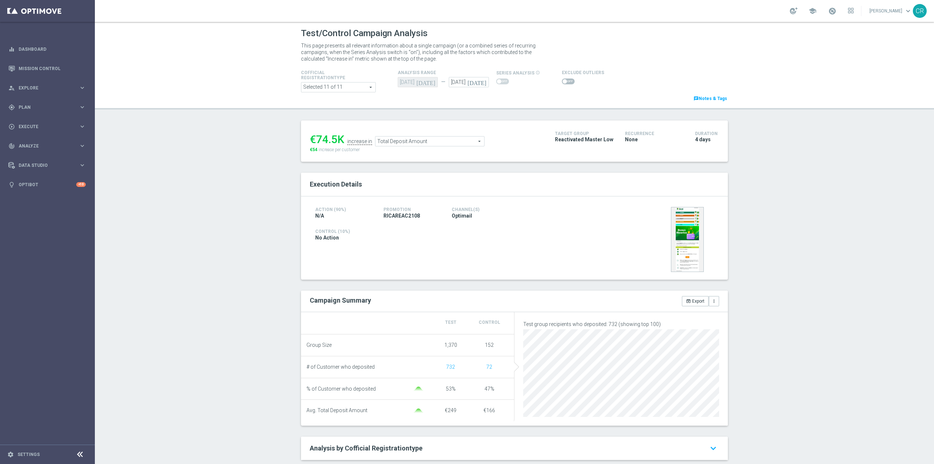
click at [440, 140] on span "Total Deposit Amount" at bounding box center [430, 141] width 109 height 9
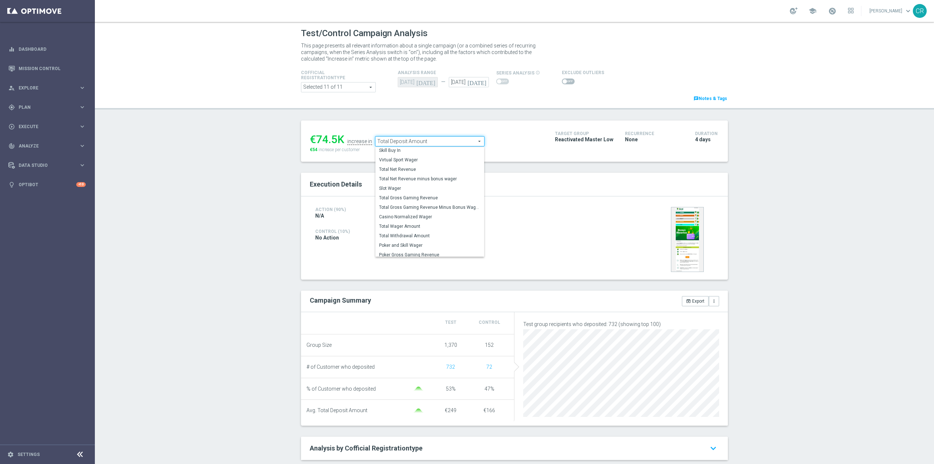
scroll to position [105, 0]
click at [420, 225] on span "Total Wager Amount" at bounding box center [429, 223] width 101 height 6
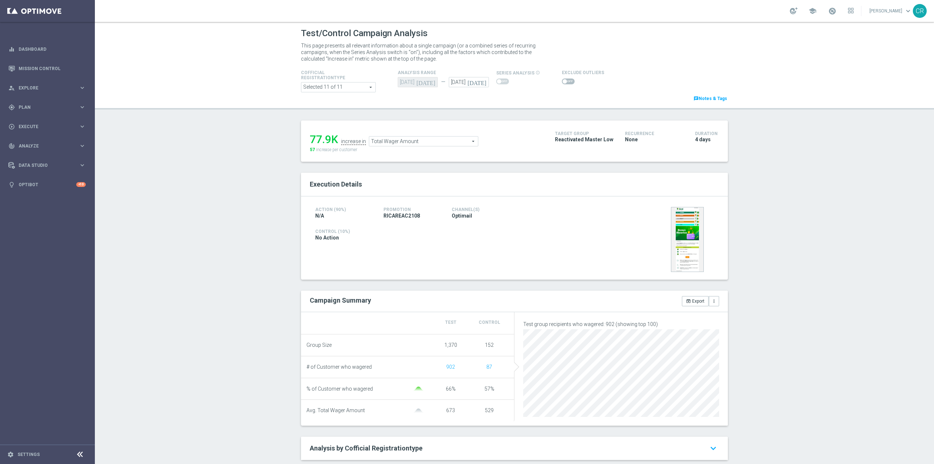
click at [444, 139] on span "Total Wager Amount" at bounding box center [423, 141] width 109 height 9
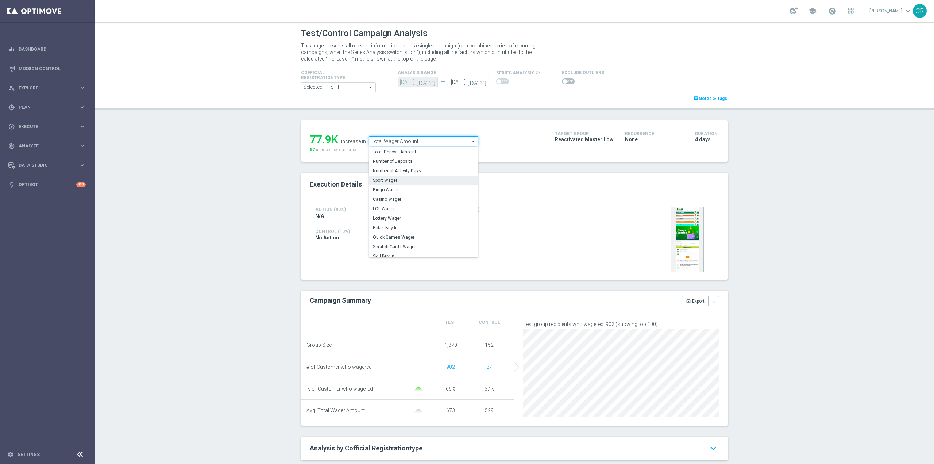
click at [425, 179] on span "Sport Wager" at bounding box center [423, 180] width 101 height 6
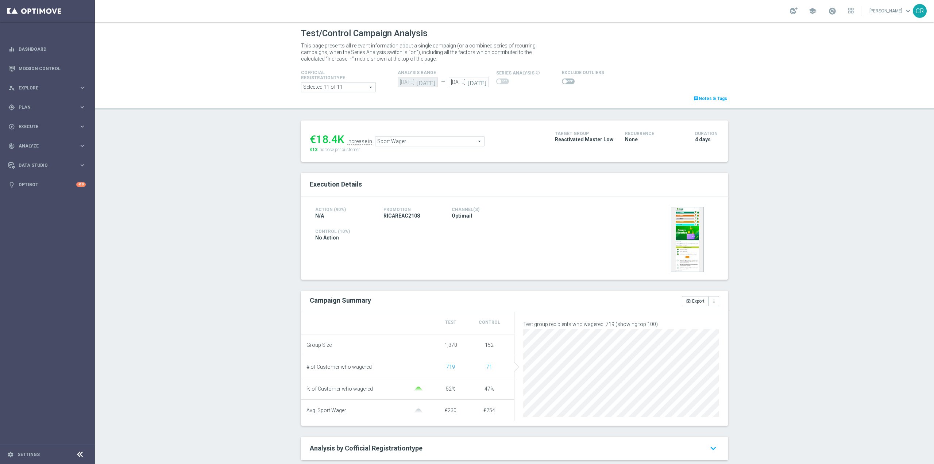
click at [428, 143] on span "Sport Wager" at bounding box center [430, 141] width 109 height 9
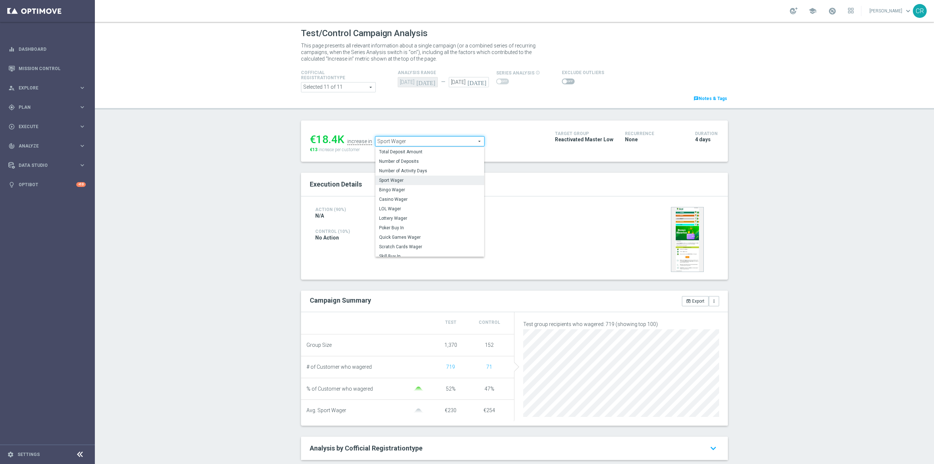
drag, startPoint x: 409, startPoint y: 197, endPoint x: 422, endPoint y: 267, distance: 70.9
click at [409, 197] on span "Casino Wager" at bounding box center [429, 199] width 101 height 6
type input "Casino Wager"
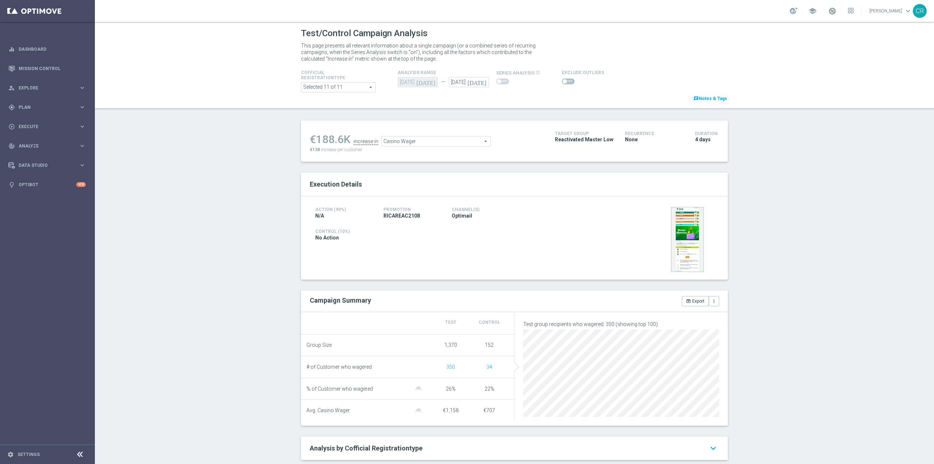
click at [564, 80] on span at bounding box center [568, 81] width 13 height 6
click at [564, 80] on input "checkbox" at bounding box center [568, 81] width 13 height 6
click at [425, 143] on span "Casino Wager" at bounding box center [430, 142] width 109 height 9
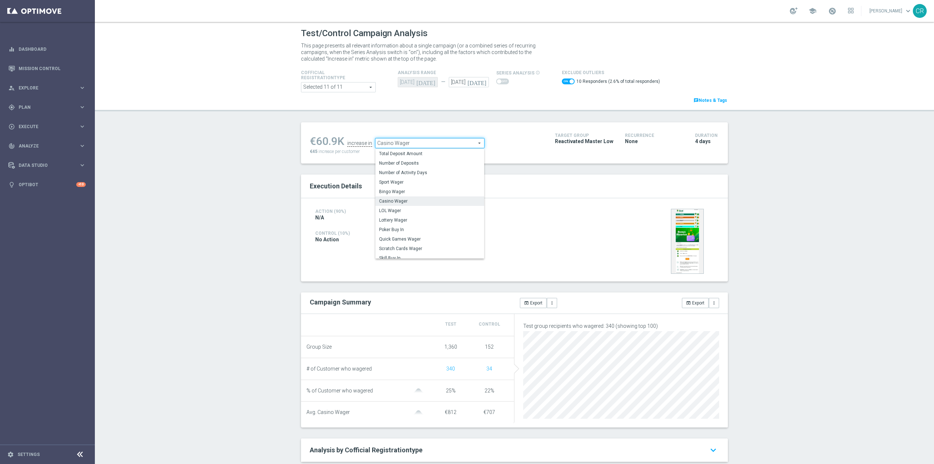
scroll to position [35, 0]
click at [423, 186] on span "Lottery Wager" at bounding box center [429, 184] width 101 height 6
checkbox input "false"
type input "Lottery Wager"
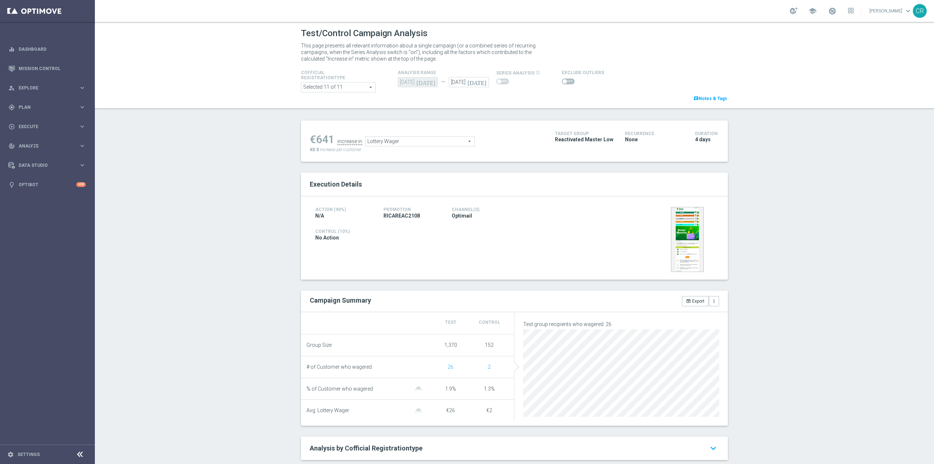
click at [564, 80] on span at bounding box center [568, 81] width 13 height 6
click at [564, 80] on input "checkbox" at bounding box center [568, 81] width 13 height 6
checkbox input "true"
